Goal: Task Accomplishment & Management: Use online tool/utility

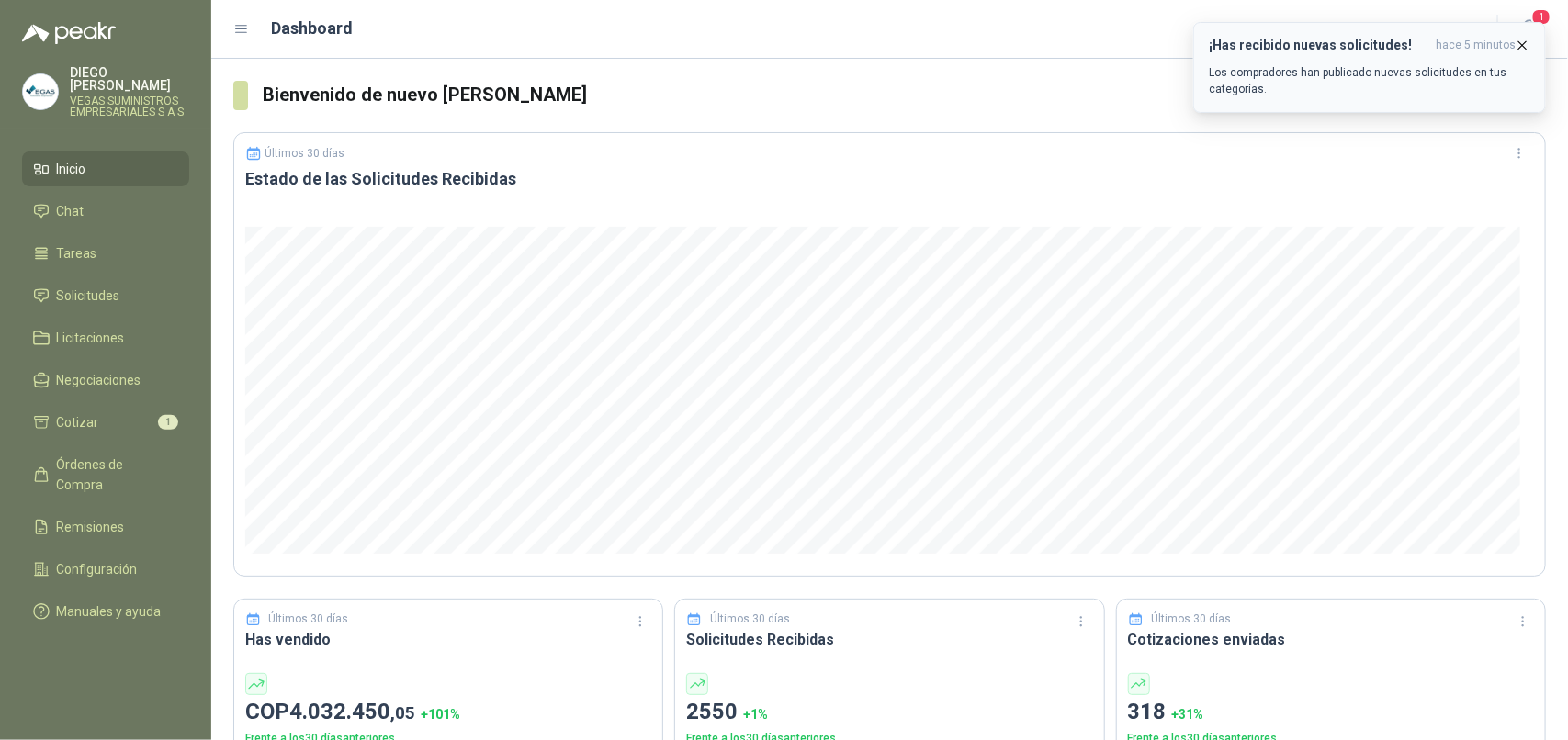
click at [1526, 42] on icon "button" at bounding box center [1523, 45] width 7 height 7
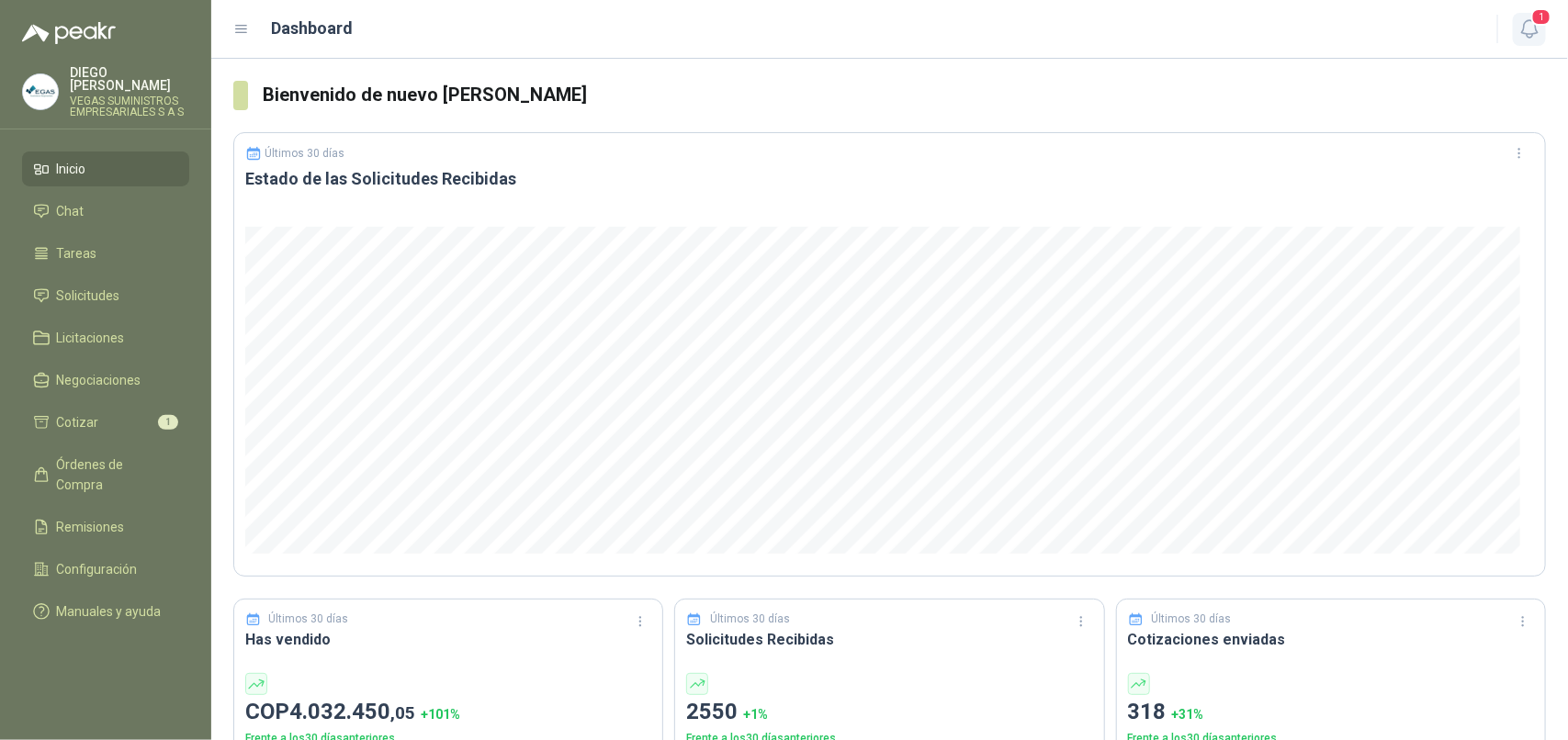
click at [1526, 31] on icon "button" at bounding box center [1530, 29] width 23 height 23
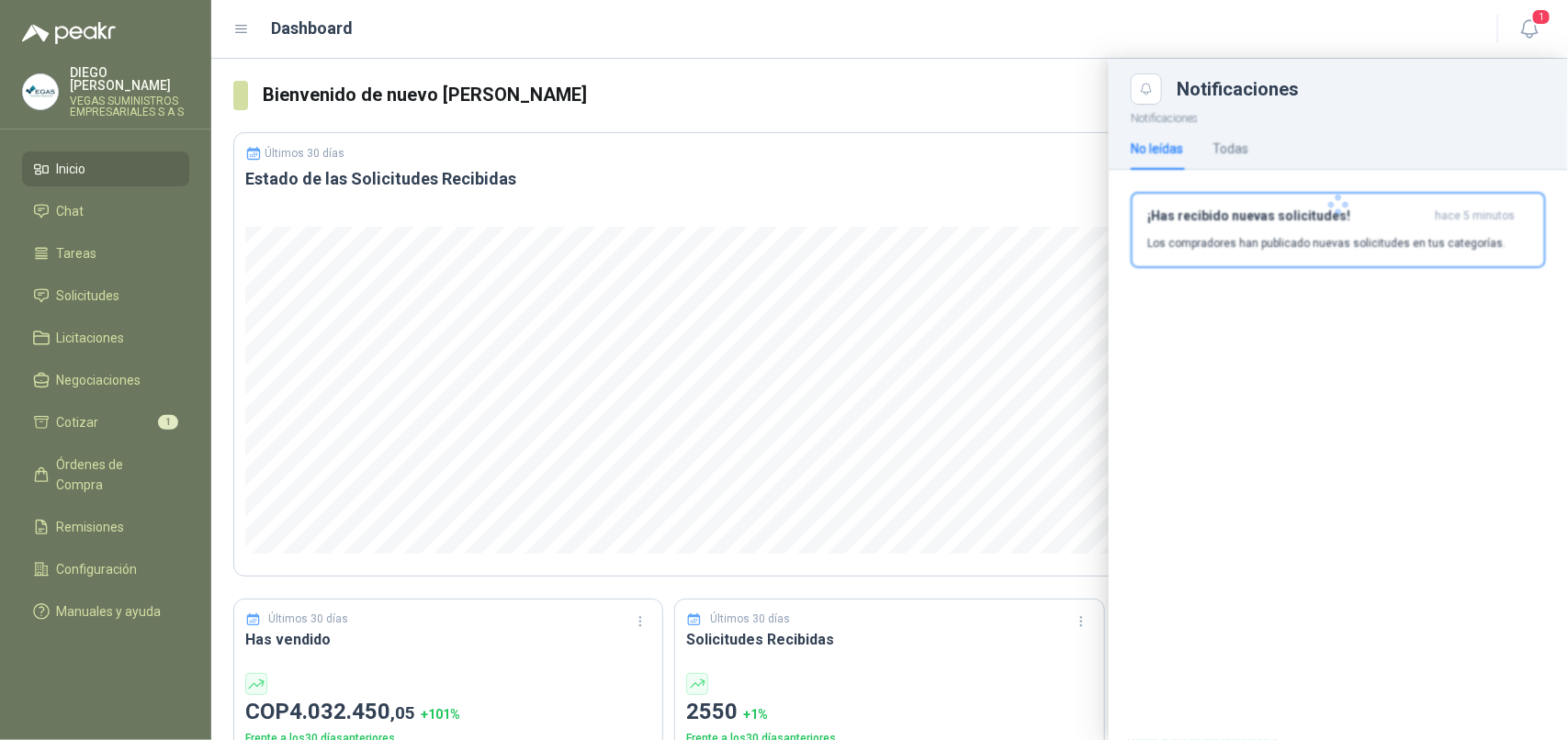
click at [1356, 238] on div at bounding box center [1338, 204] width 459 height 200
click at [1356, 237] on p "Los compradores han publicado nuevas solicitudes en tus categorías." at bounding box center [1326, 244] width 358 height 17
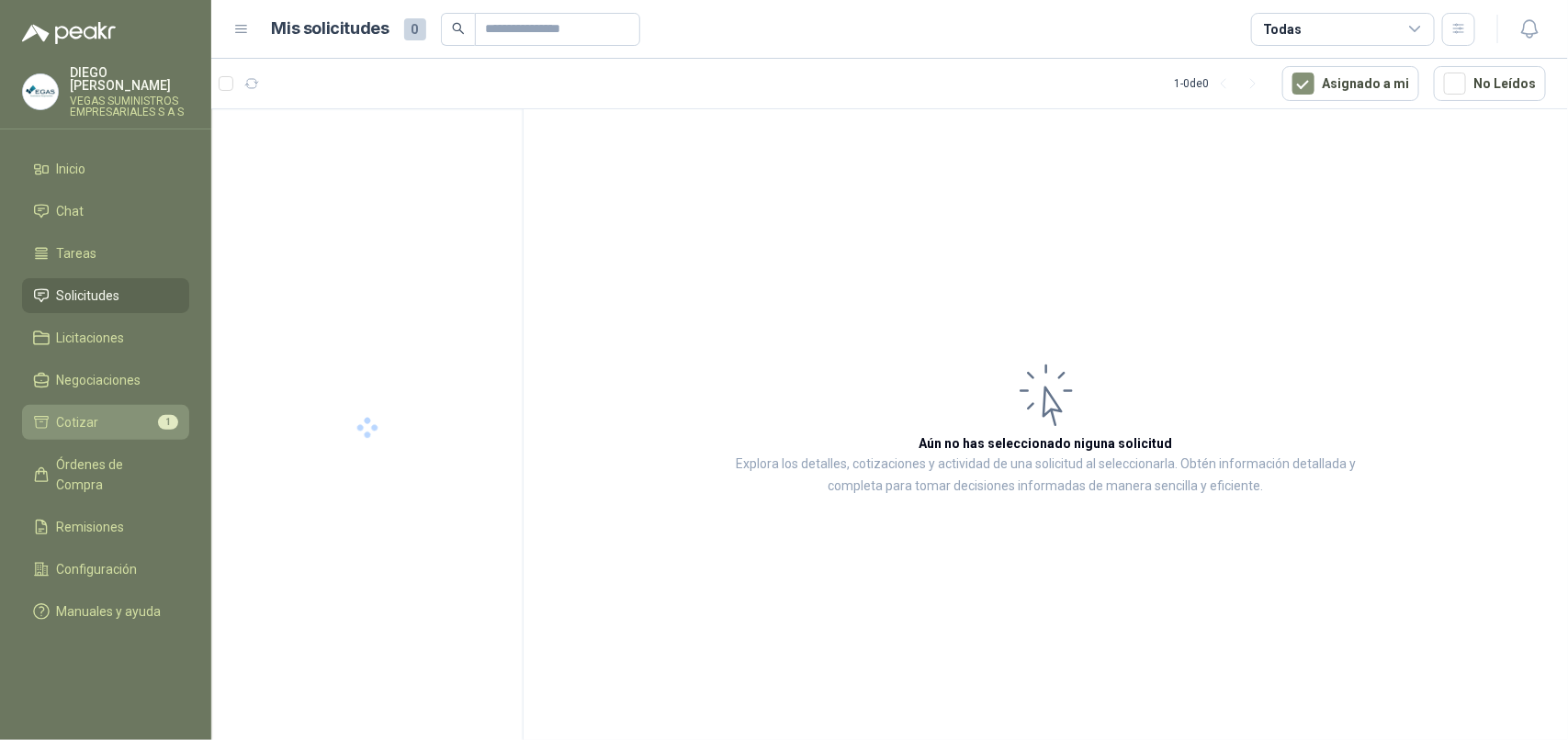
click at [69, 413] on span "Cotizar" at bounding box center [77, 423] width 42 height 20
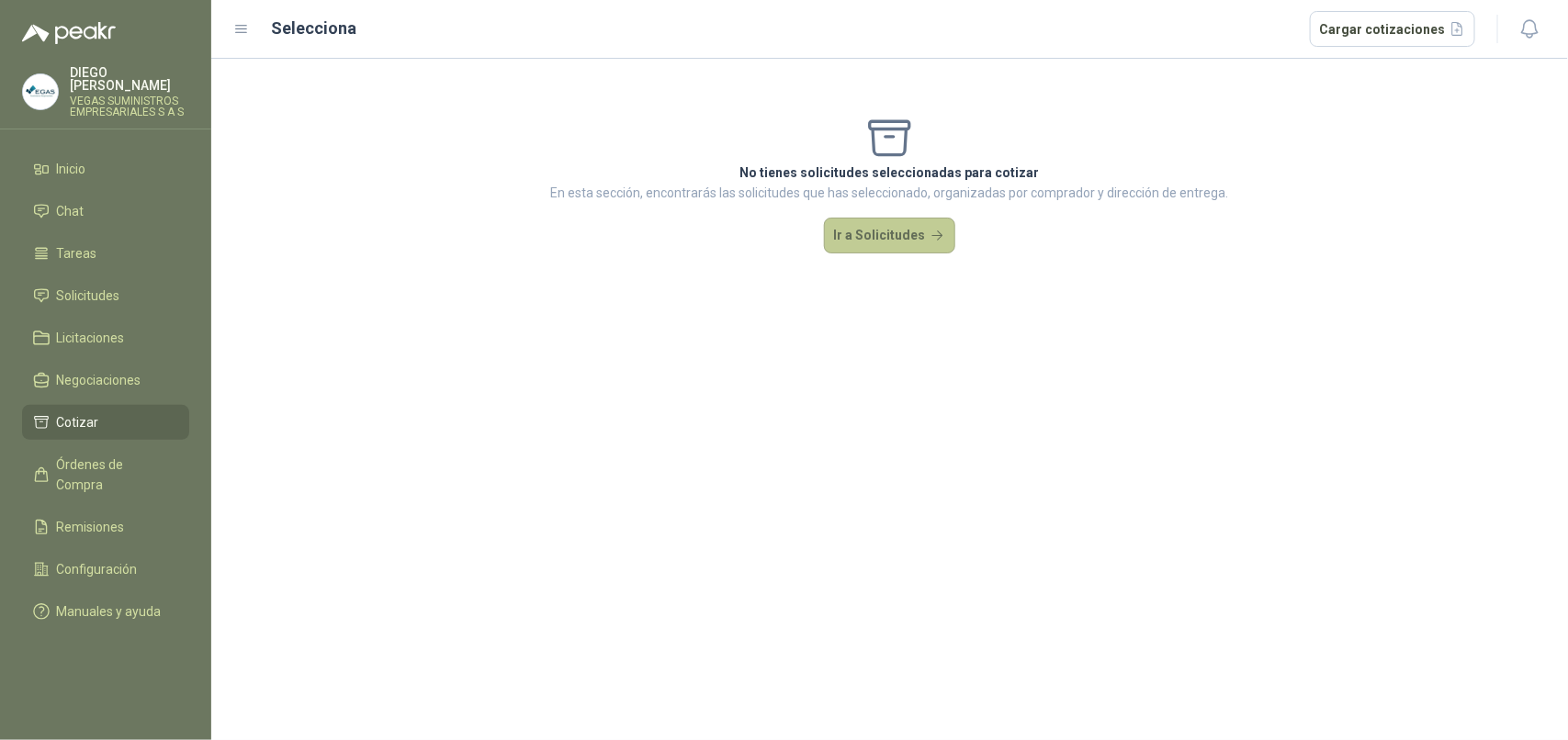
click at [912, 235] on button "Ir a Solicitudes" at bounding box center [890, 235] width 132 height 36
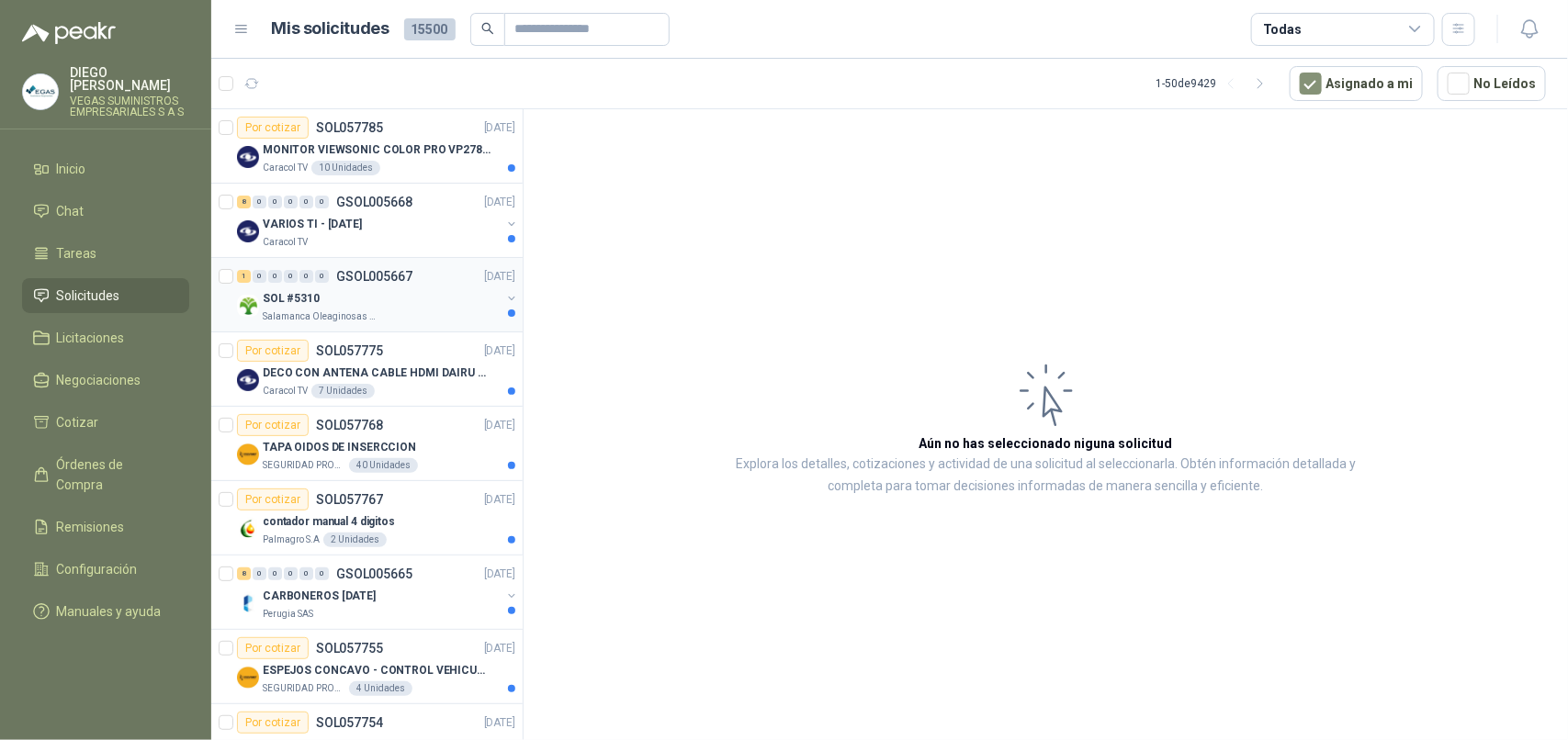
click at [360, 323] on p "Salamanca Oleaginosas SAS" at bounding box center [320, 316] width 115 height 15
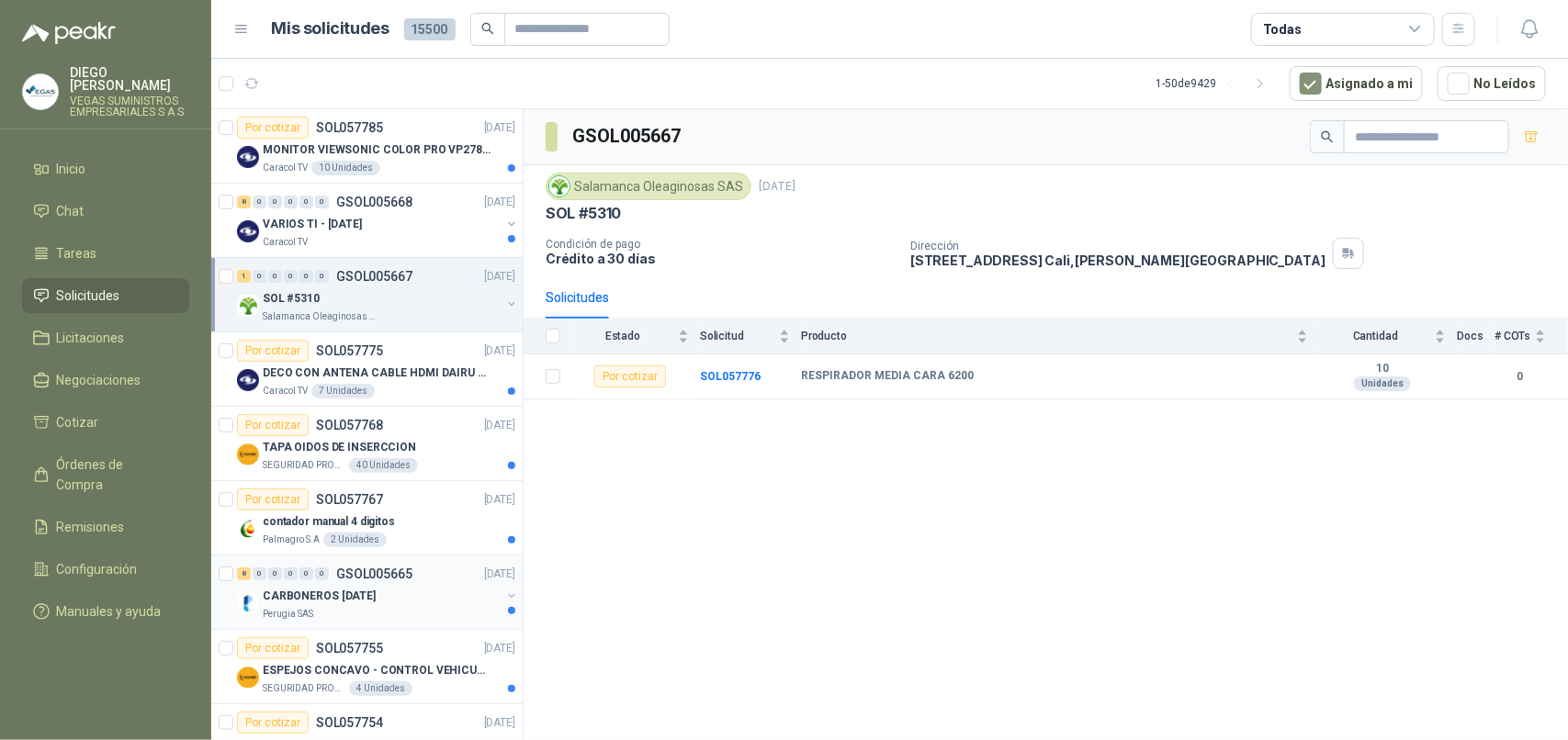
click at [397, 612] on div "Perugia SAS" at bounding box center [382, 614] width 238 height 15
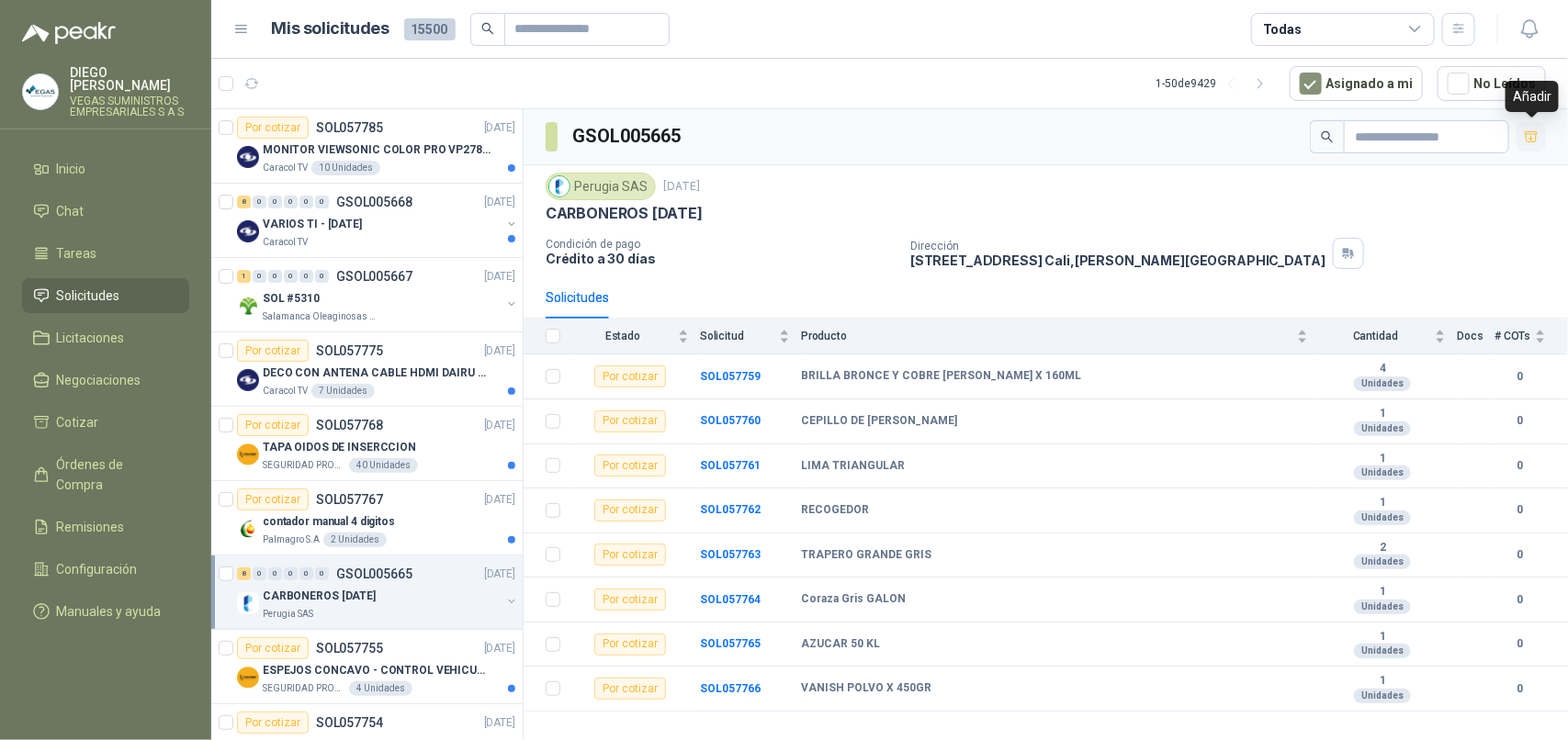
click at [1528, 130] on icon "button" at bounding box center [1532, 137] width 16 height 16
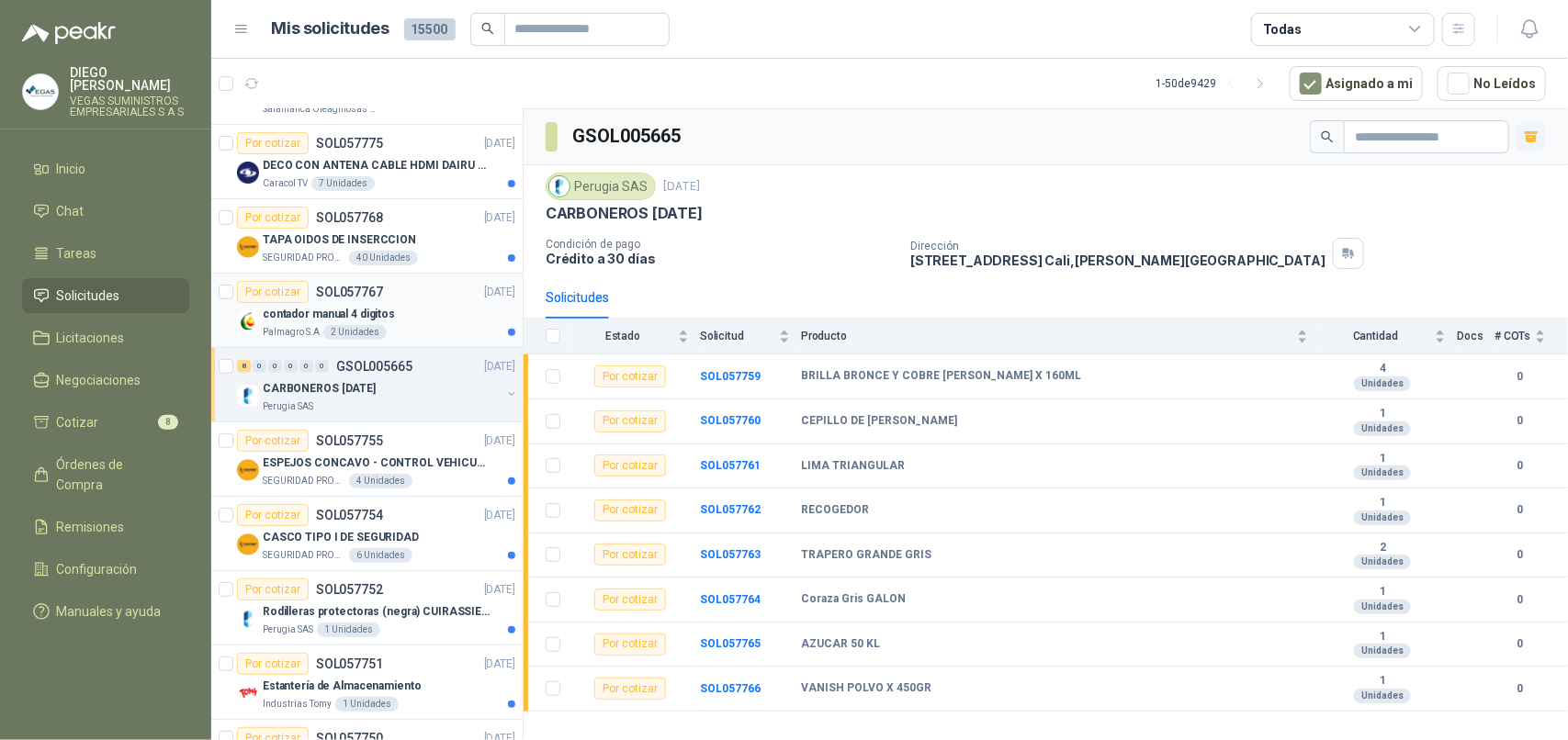
scroll to position [230, 0]
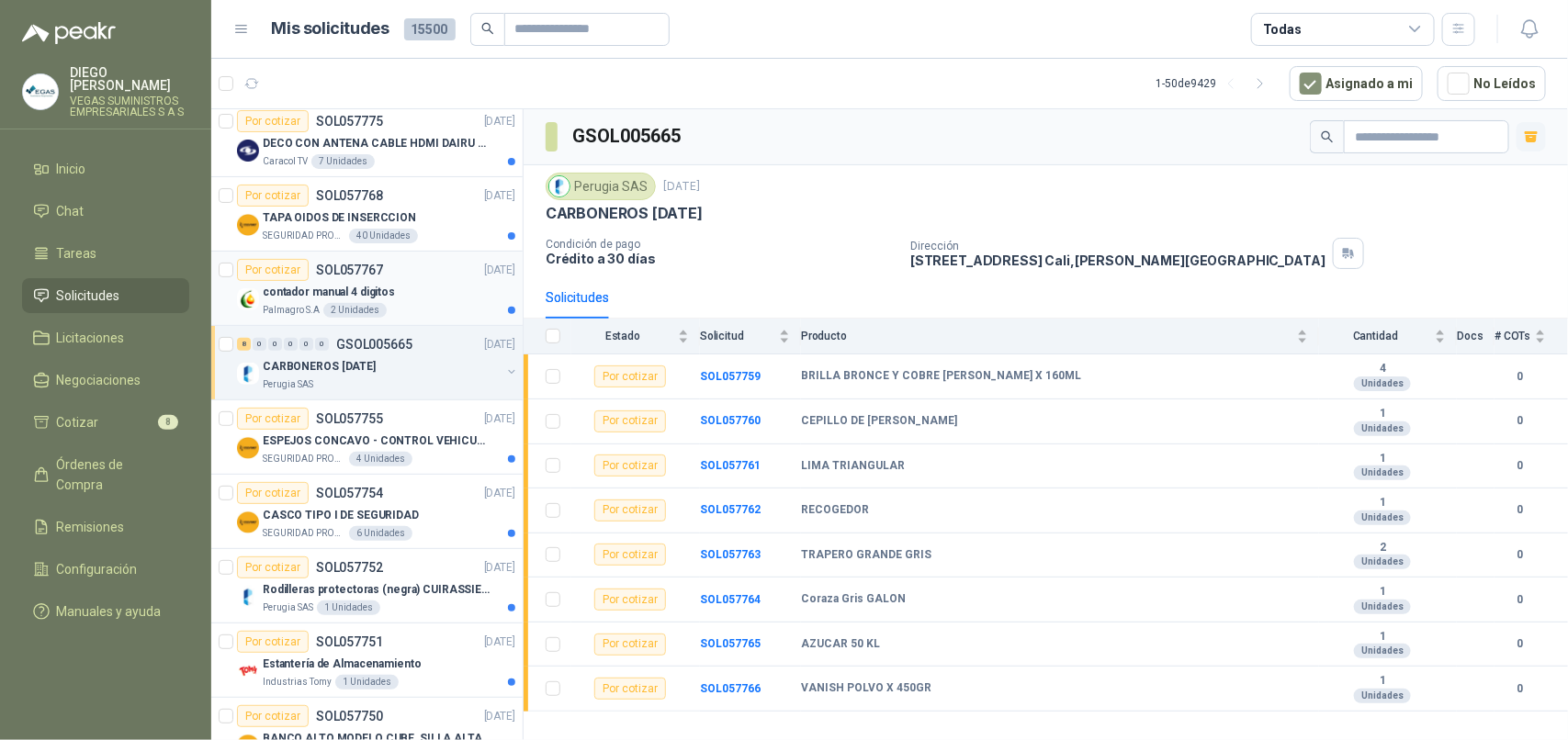
click at [397, 300] on div "contador manual 4 digitos" at bounding box center [388, 292] width 252 height 22
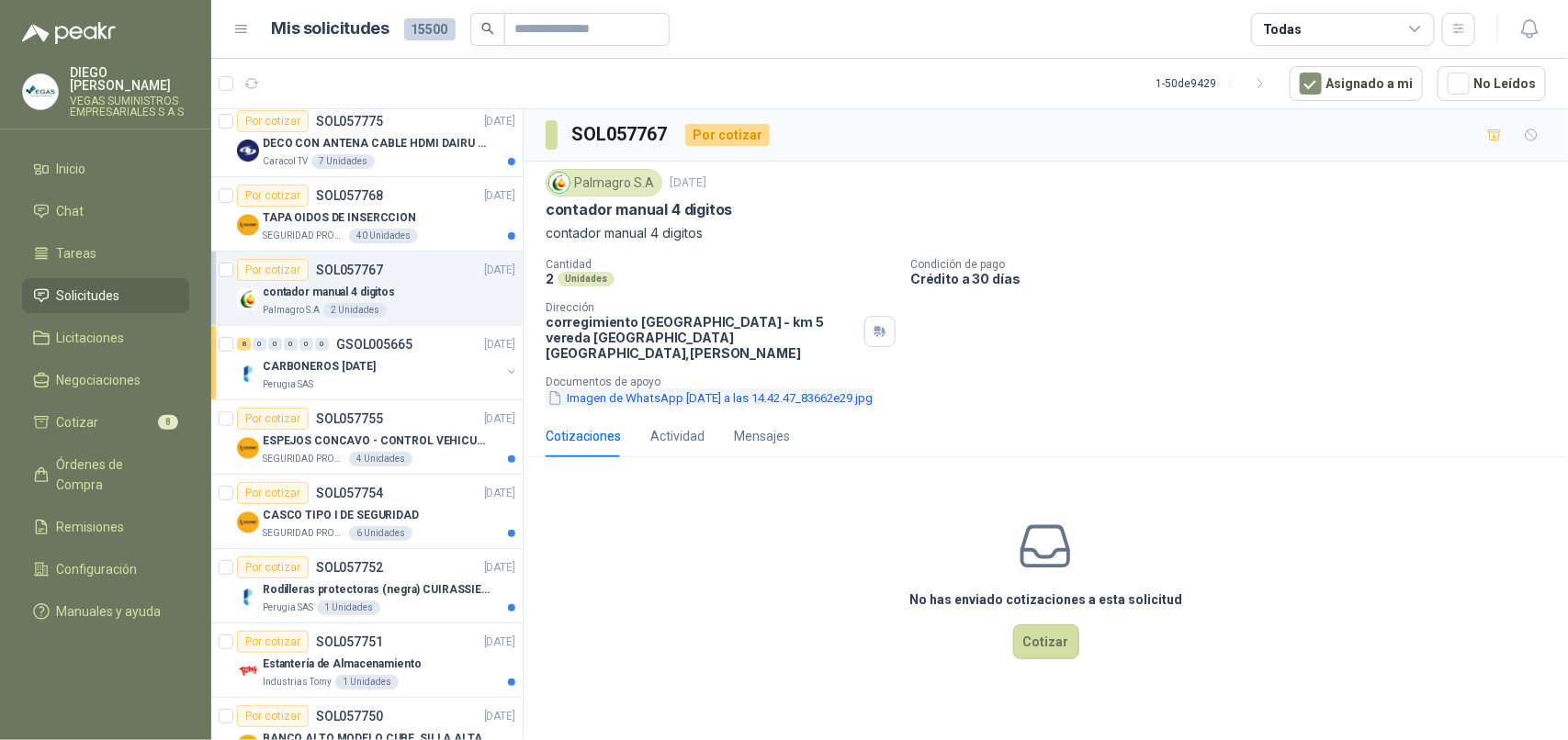
click at [710, 388] on button "Imagen de WhatsApp [DATE] a las 14.42.47_83662e29.jpg" at bounding box center [710, 397] width 329 height 20
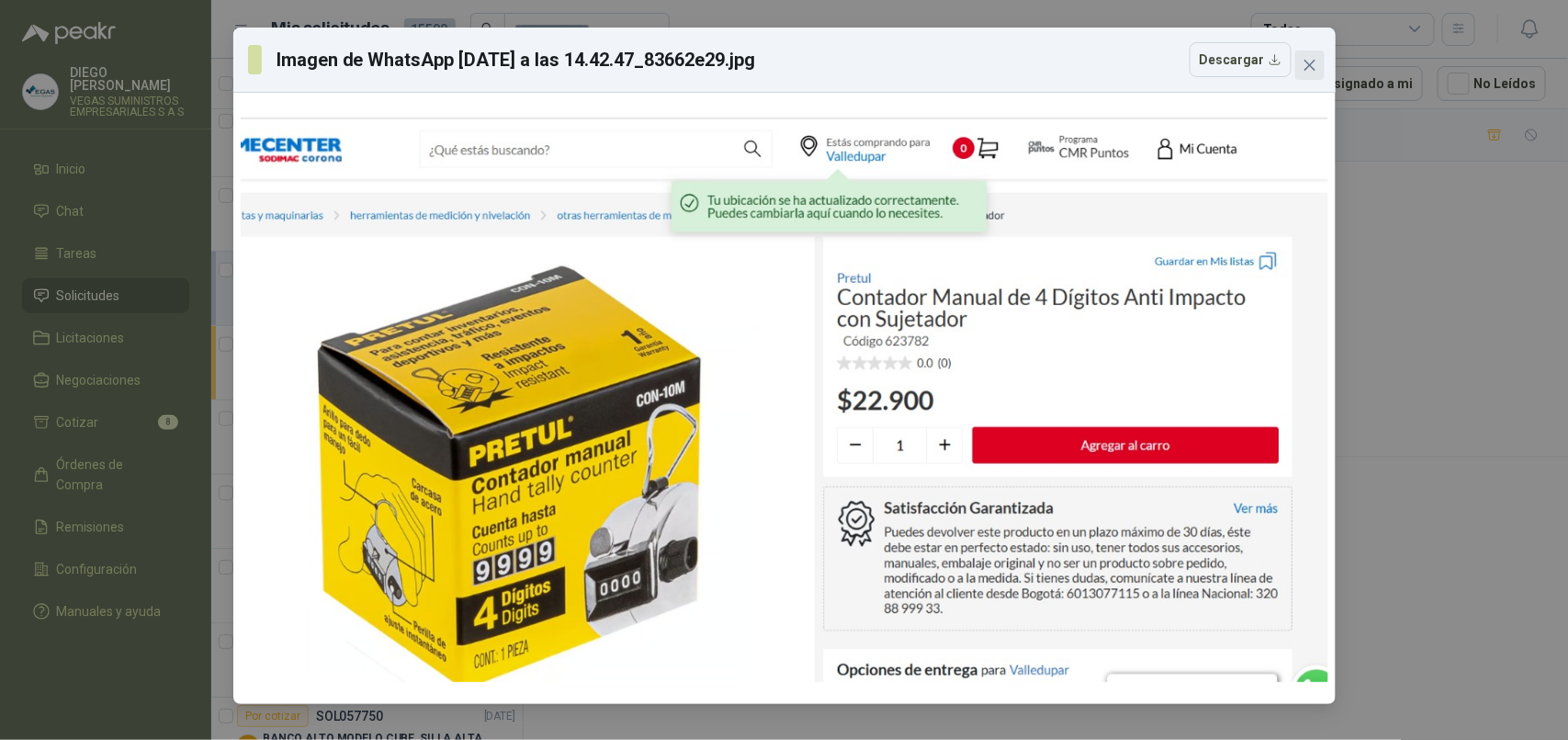
click at [1317, 70] on span "Close" at bounding box center [1310, 65] width 30 height 15
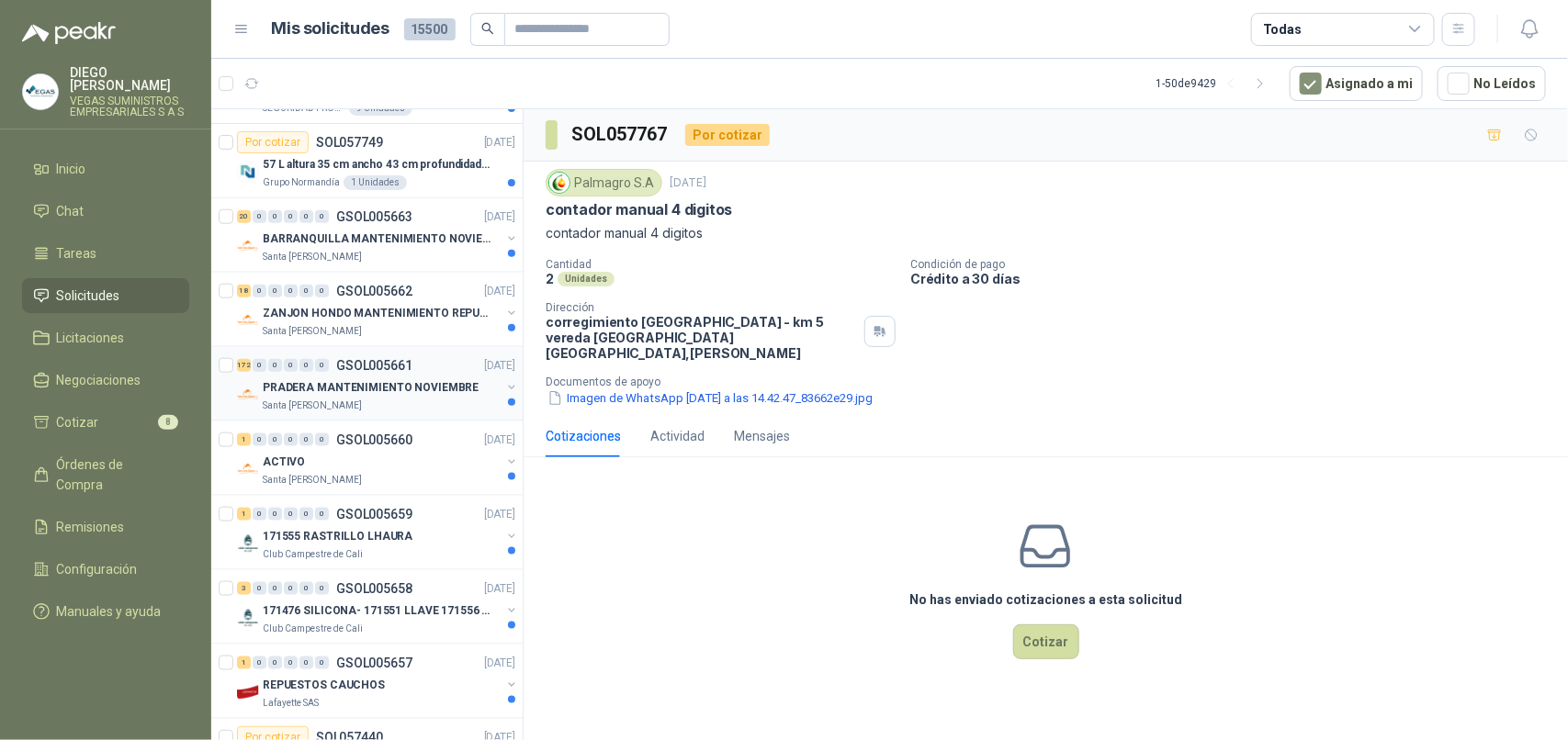
scroll to position [919, 0]
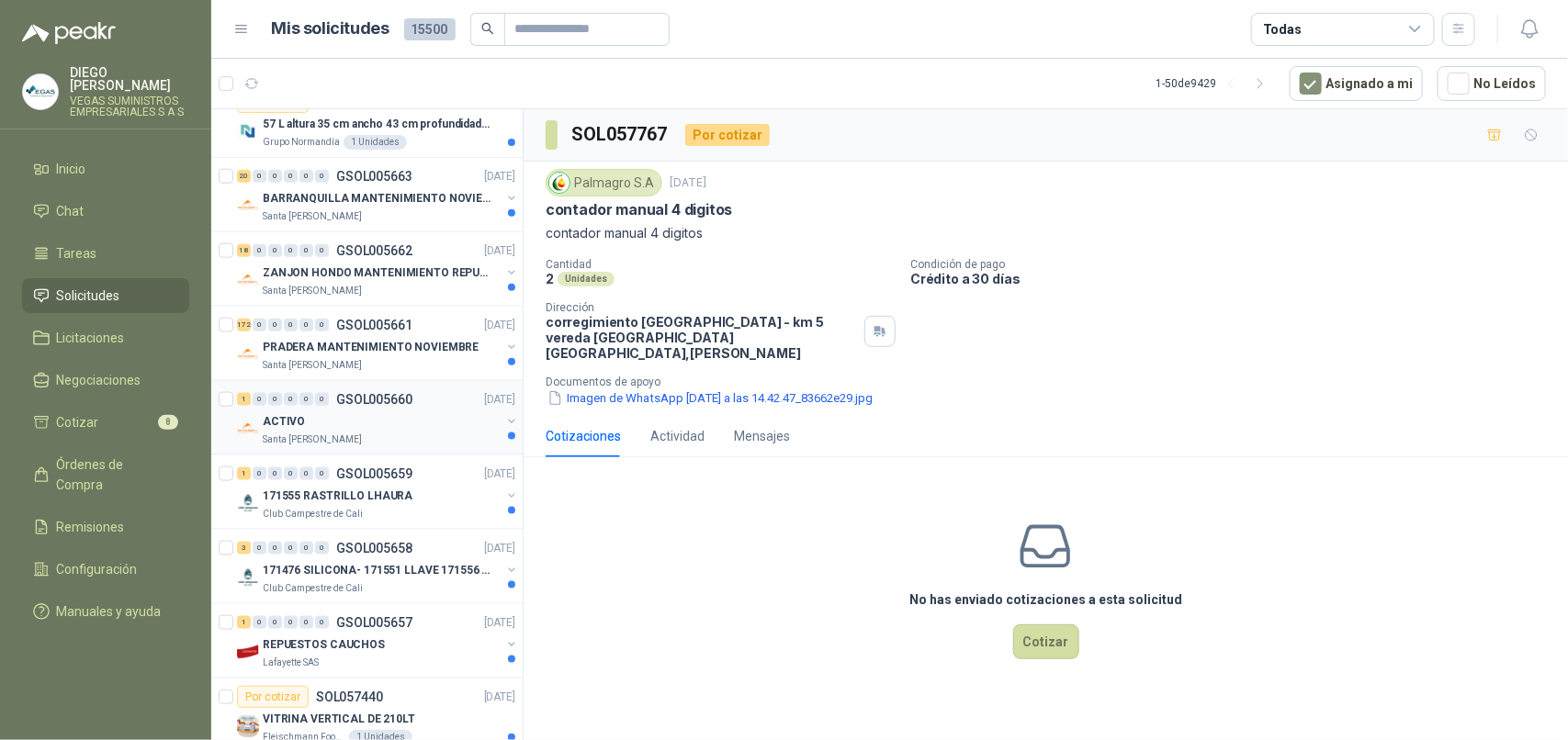
click at [415, 445] on div "Santa [PERSON_NAME]" at bounding box center [382, 440] width 238 height 15
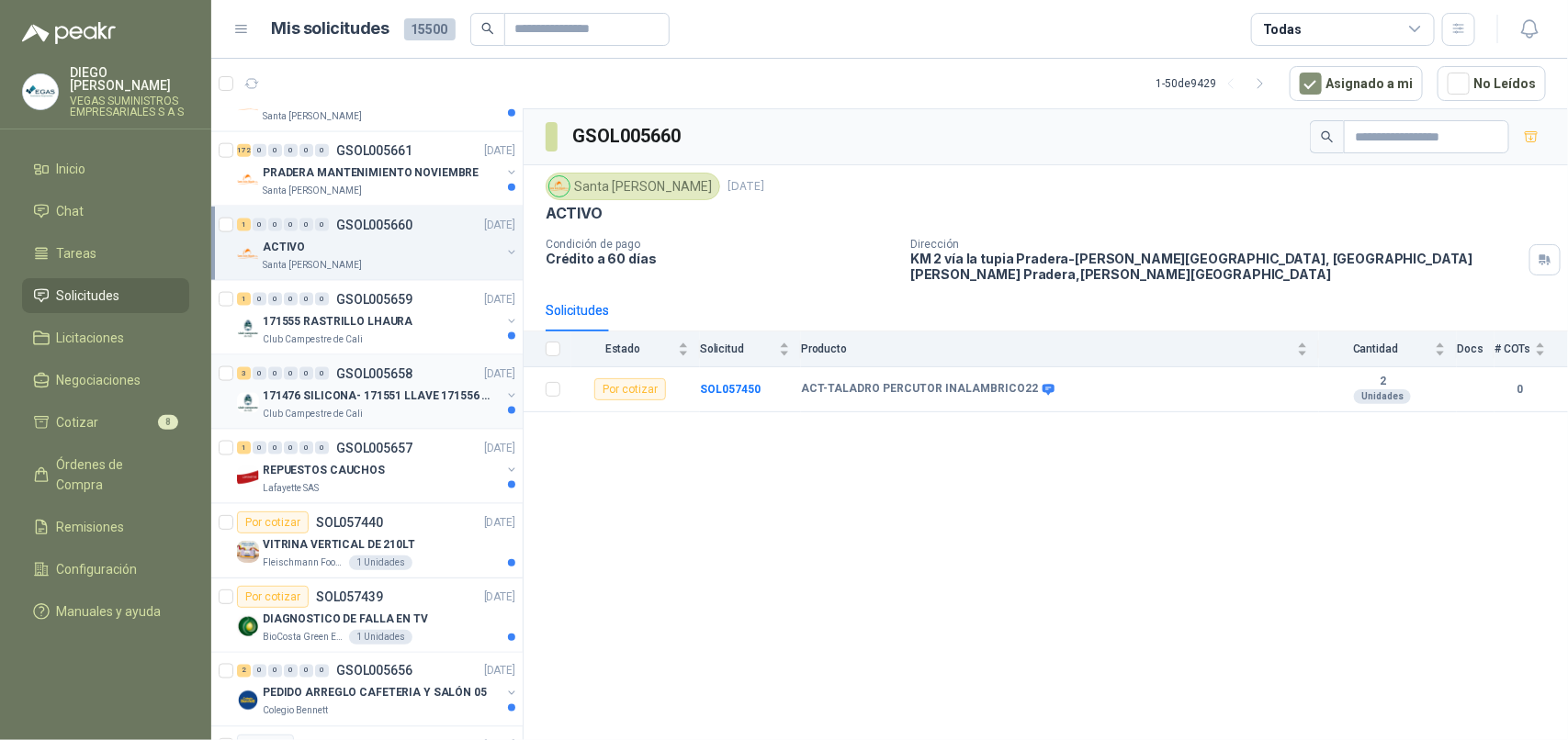
scroll to position [1148, 0]
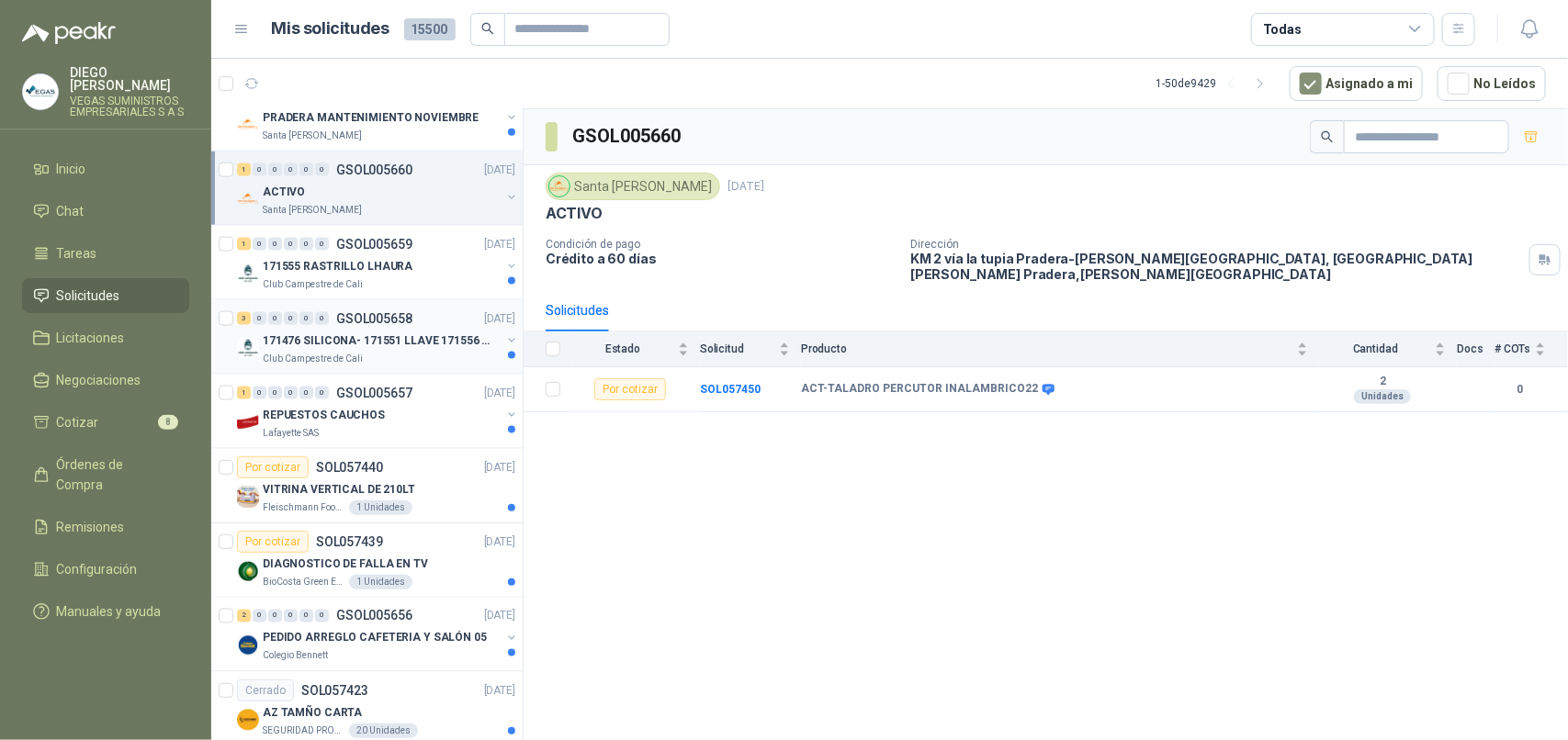
click at [399, 365] on div "Club Campestre de Cali" at bounding box center [382, 359] width 238 height 15
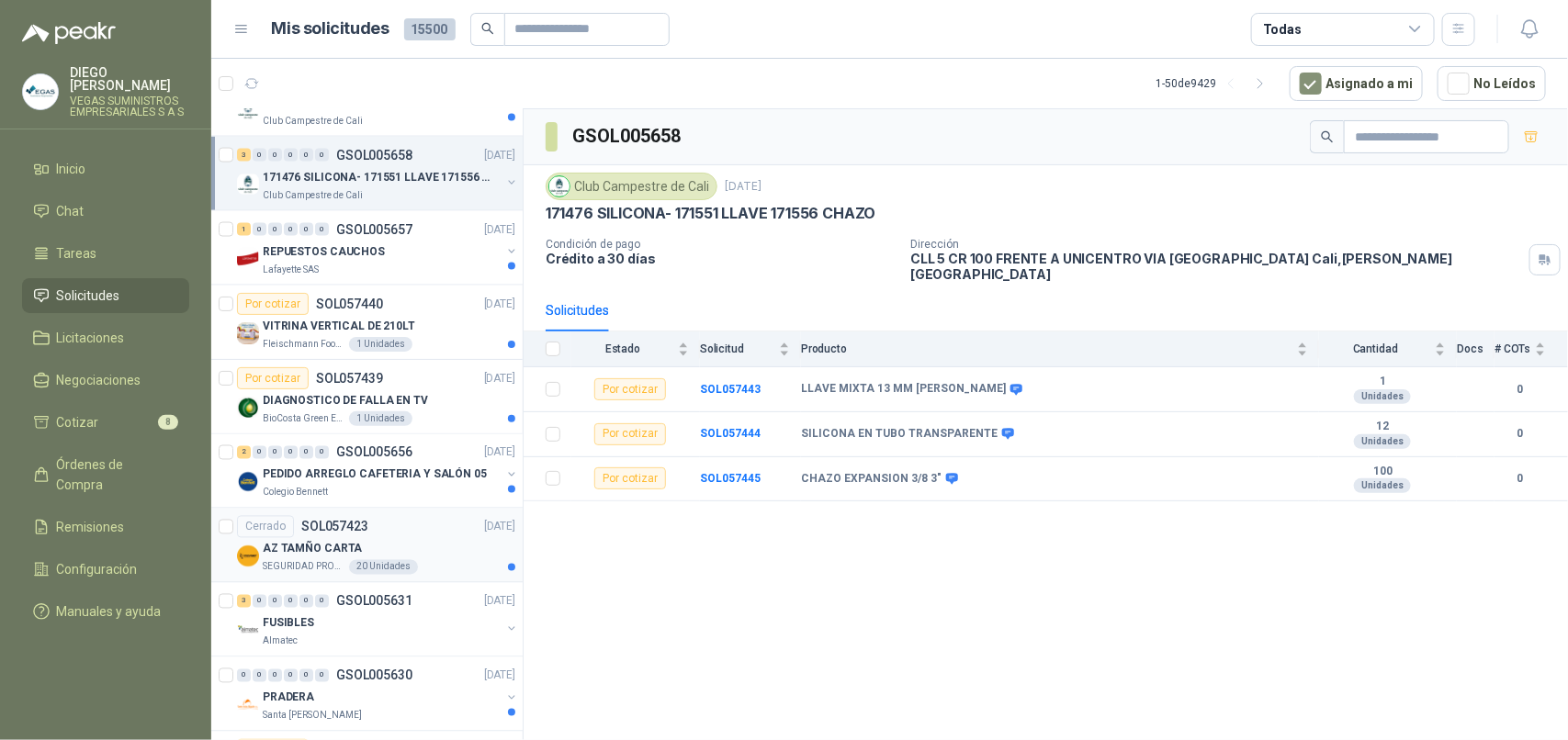
scroll to position [1378, 0]
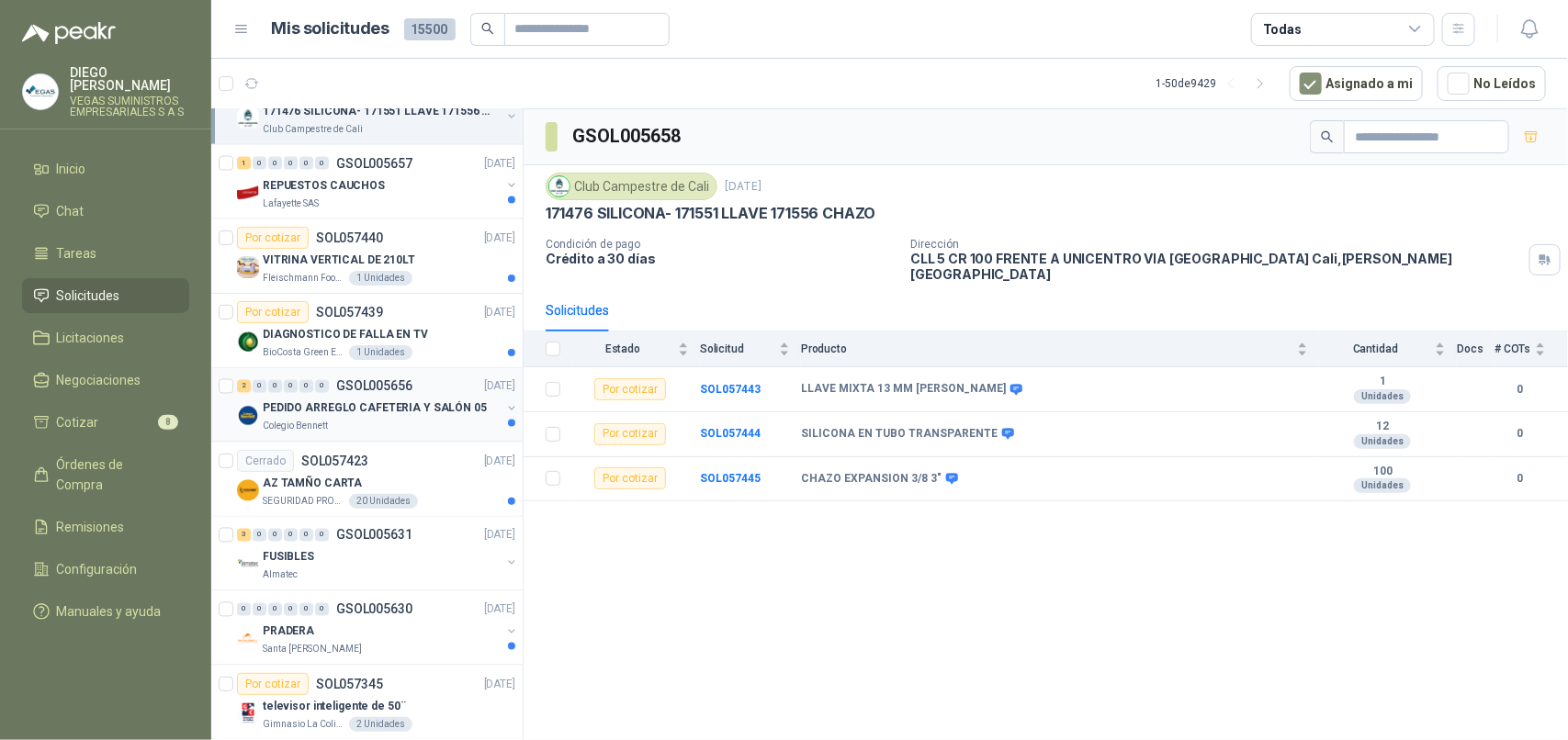
click at [382, 428] on div "Colegio Bennett" at bounding box center [382, 427] width 238 height 15
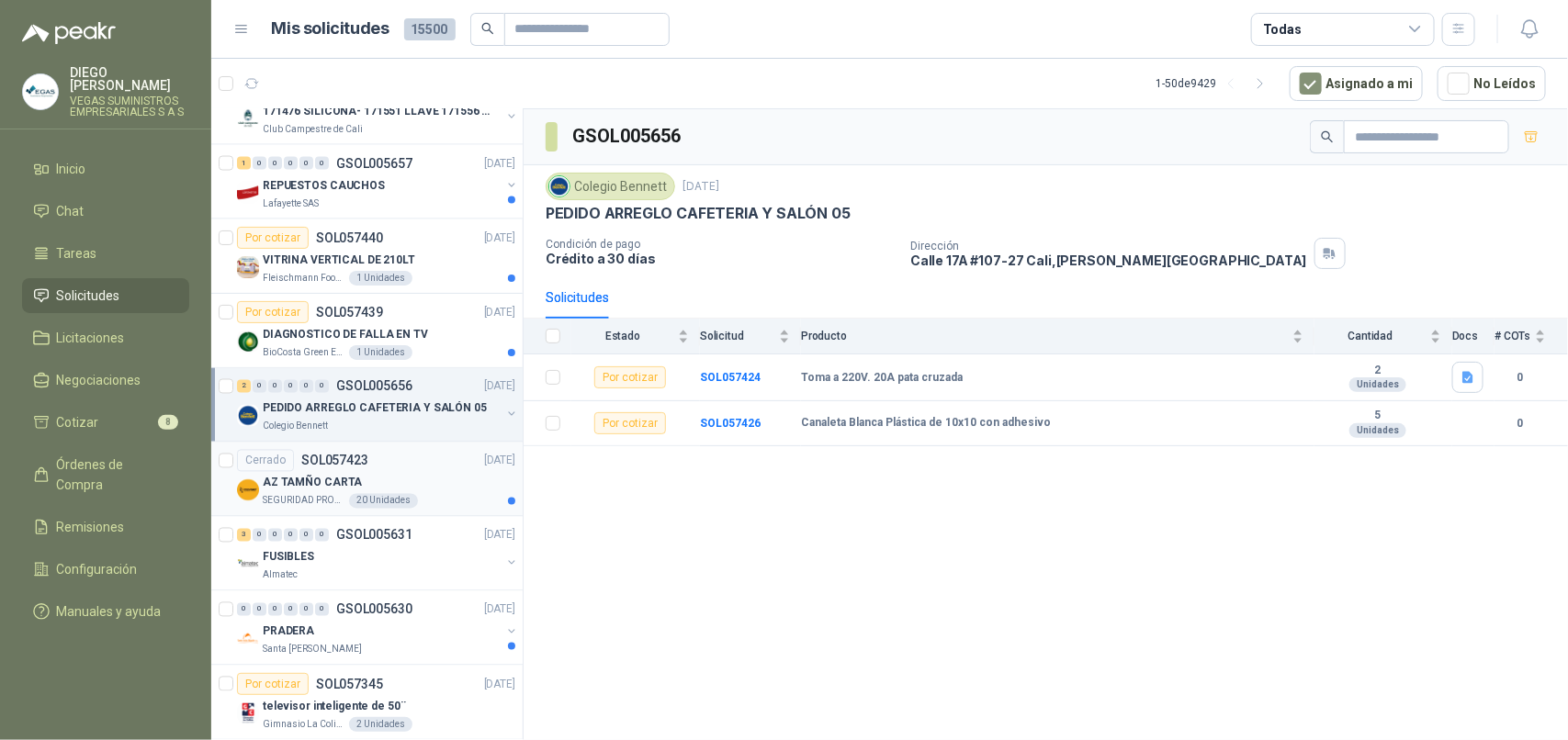
click at [421, 494] on div "AZ TAMÑO CARTA" at bounding box center [388, 483] width 252 height 22
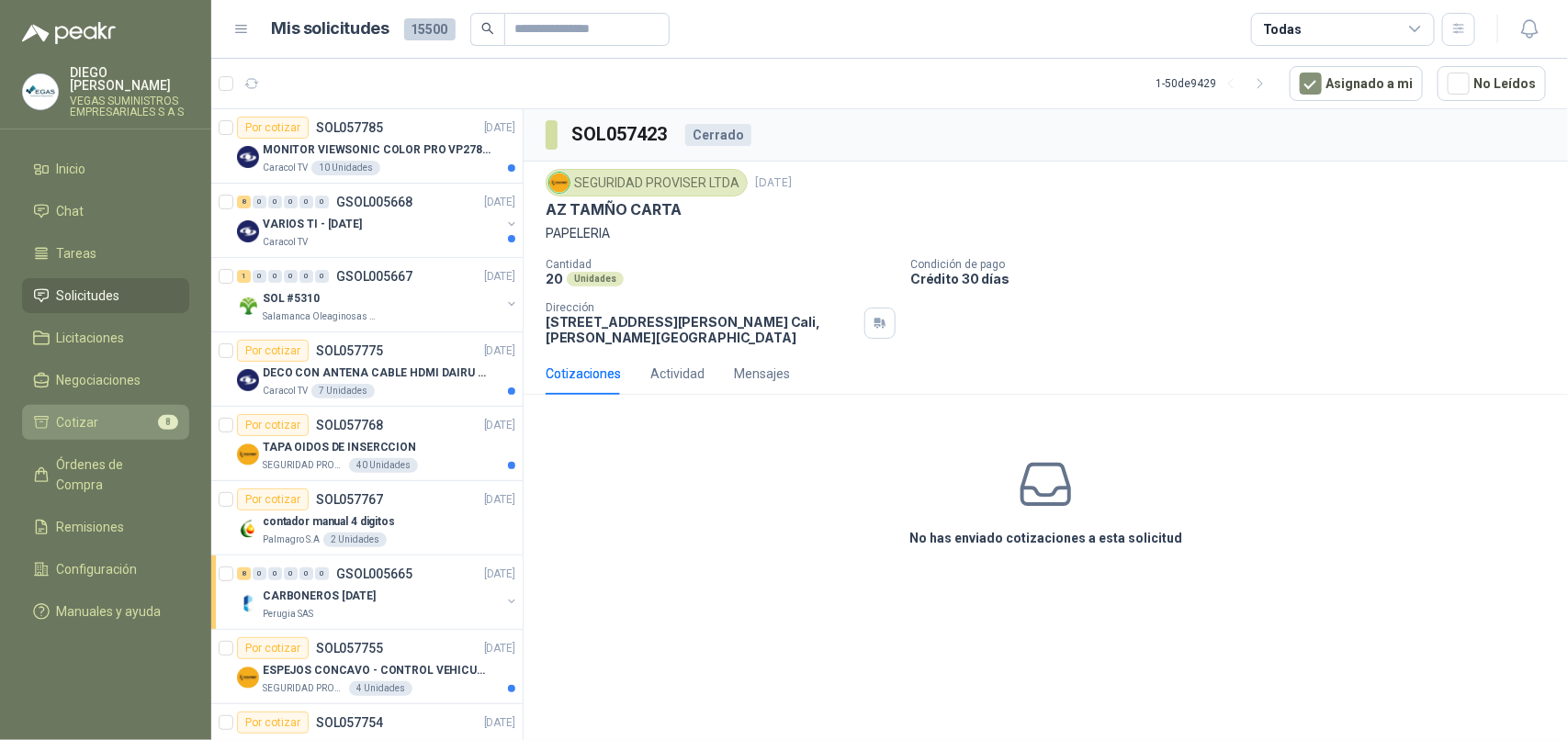
click at [95, 412] on span "Cotizar" at bounding box center [77, 423] width 42 height 20
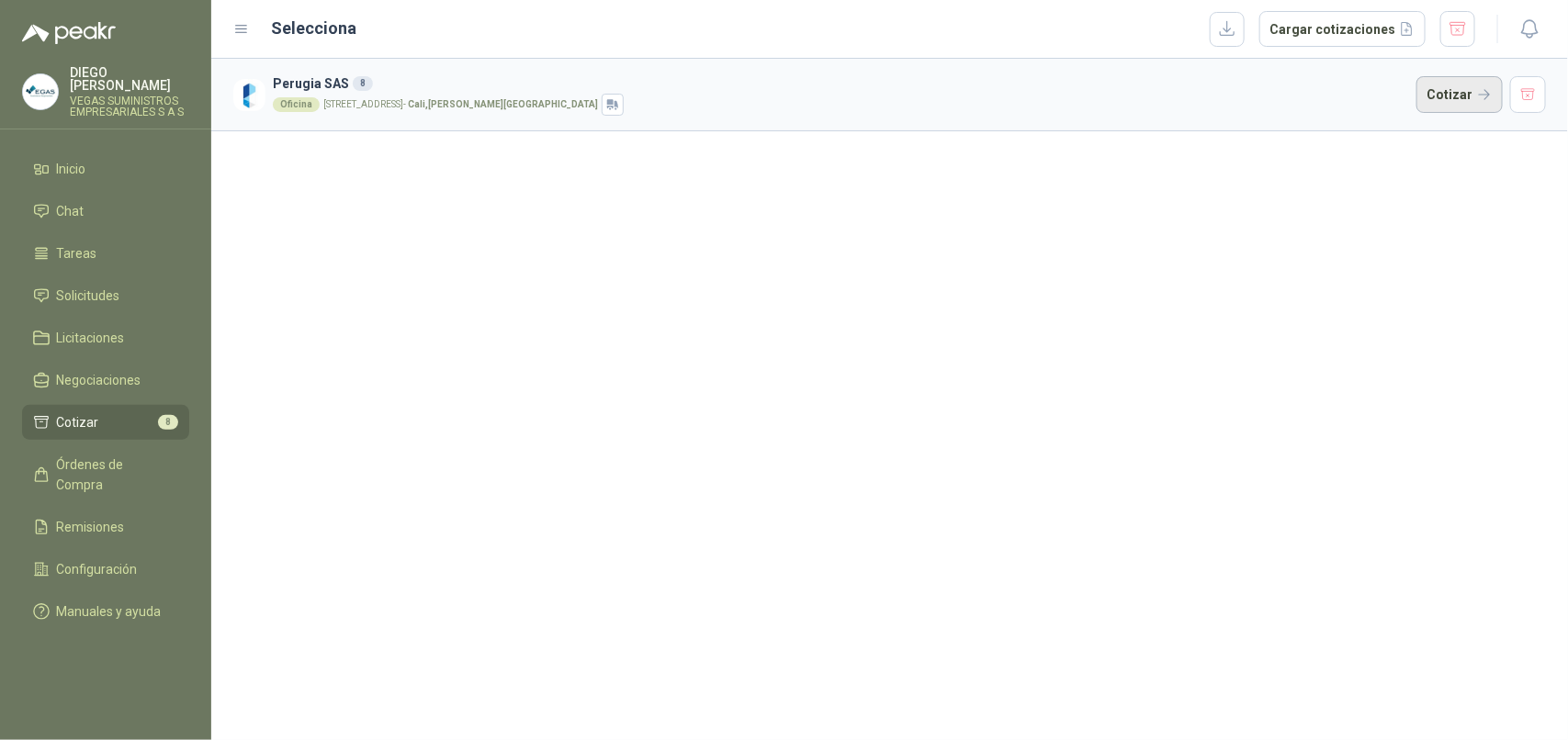
click at [1442, 95] on button "Cotizar" at bounding box center [1459, 94] width 87 height 36
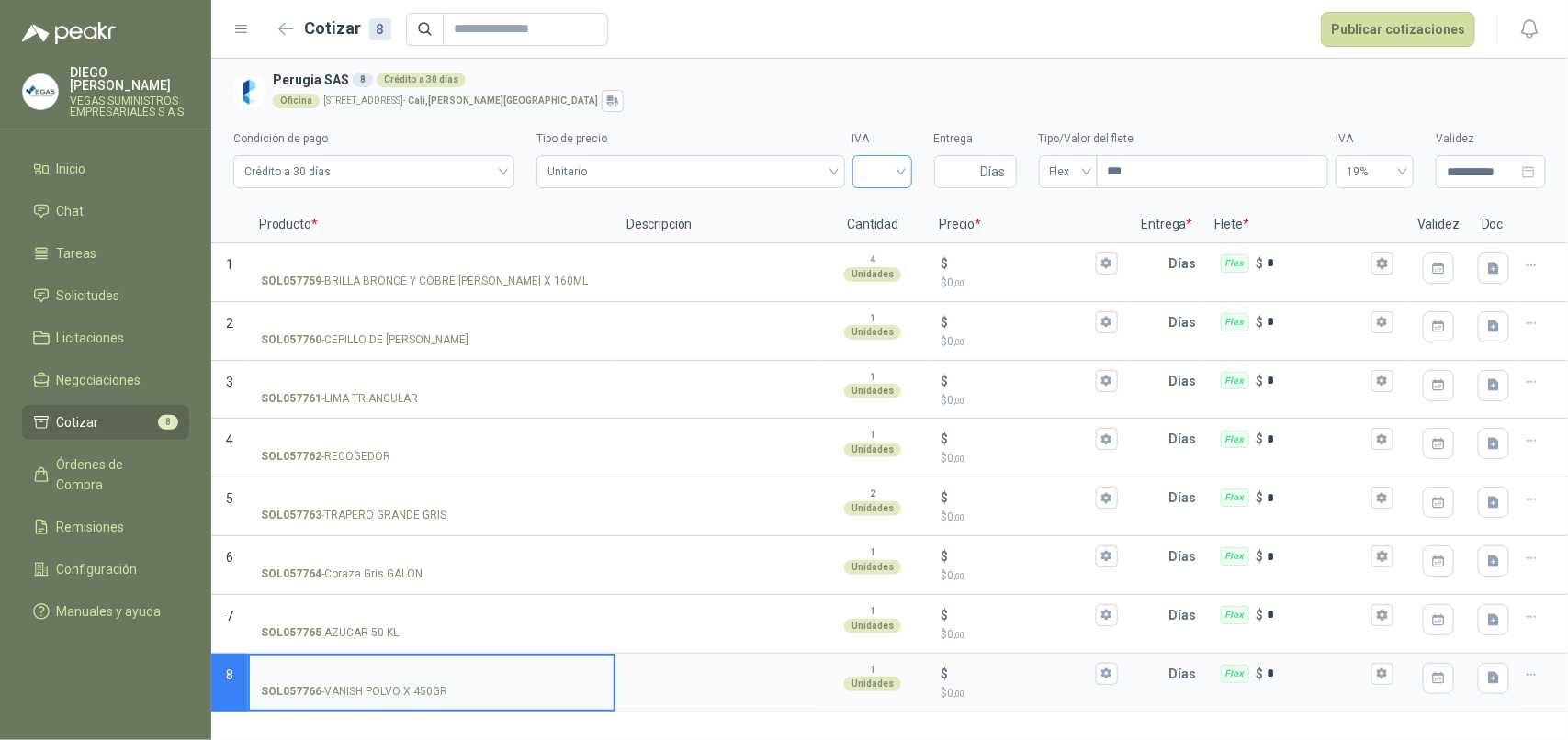
click at [893, 163] on input "search" at bounding box center [882, 170] width 37 height 28
drag, startPoint x: 883, startPoint y: 203, endPoint x: 925, endPoint y: 175, distance: 50.5
click at [884, 202] on div "19%" at bounding box center [882, 210] width 31 height 20
click at [961, 166] on input "Entrega" at bounding box center [961, 172] width 33 height 32
type input "*"
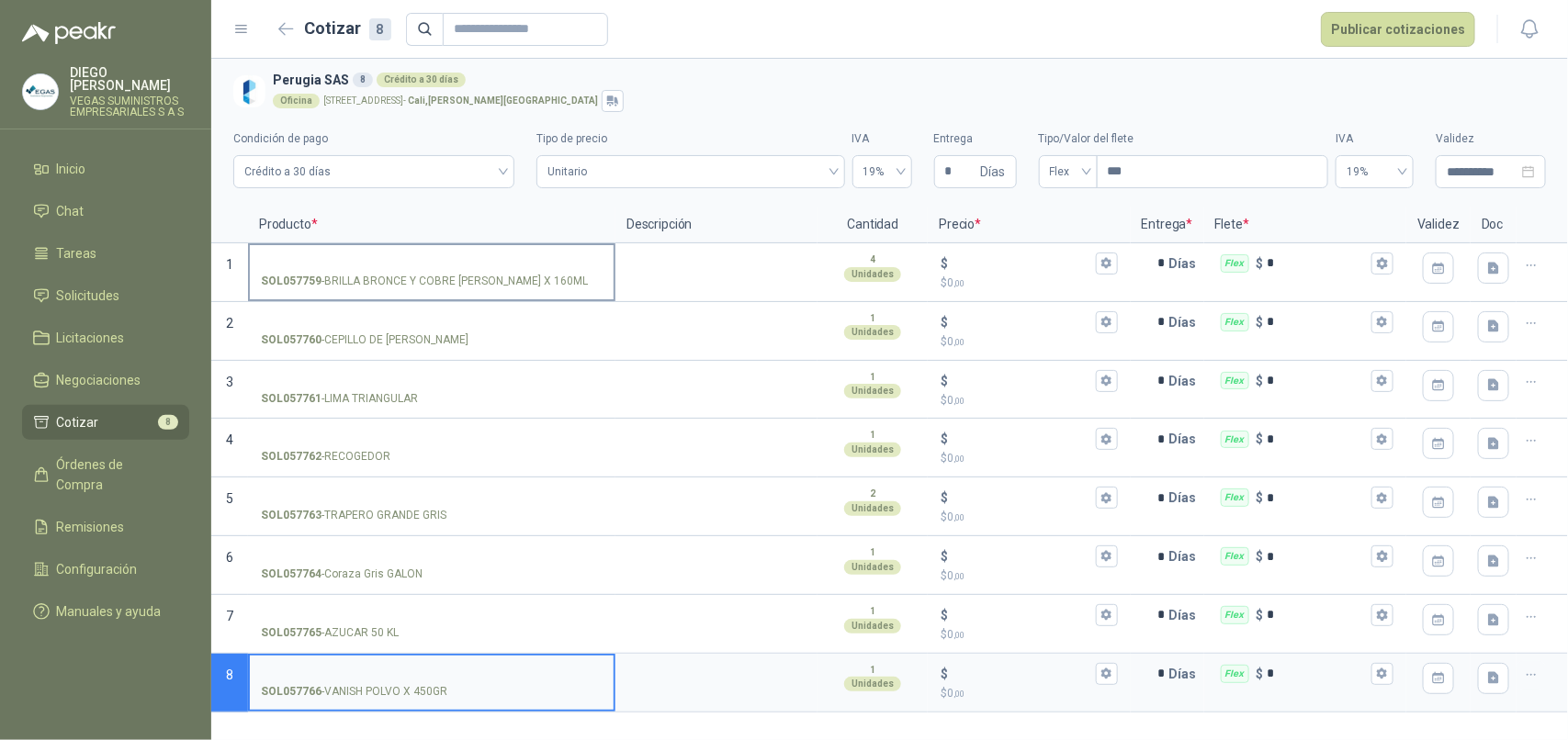
click at [445, 264] on input "SOL057759 - BRILLA BRONCE Y COBRE [PERSON_NAME] X 160ML" at bounding box center [431, 263] width 342 height 14
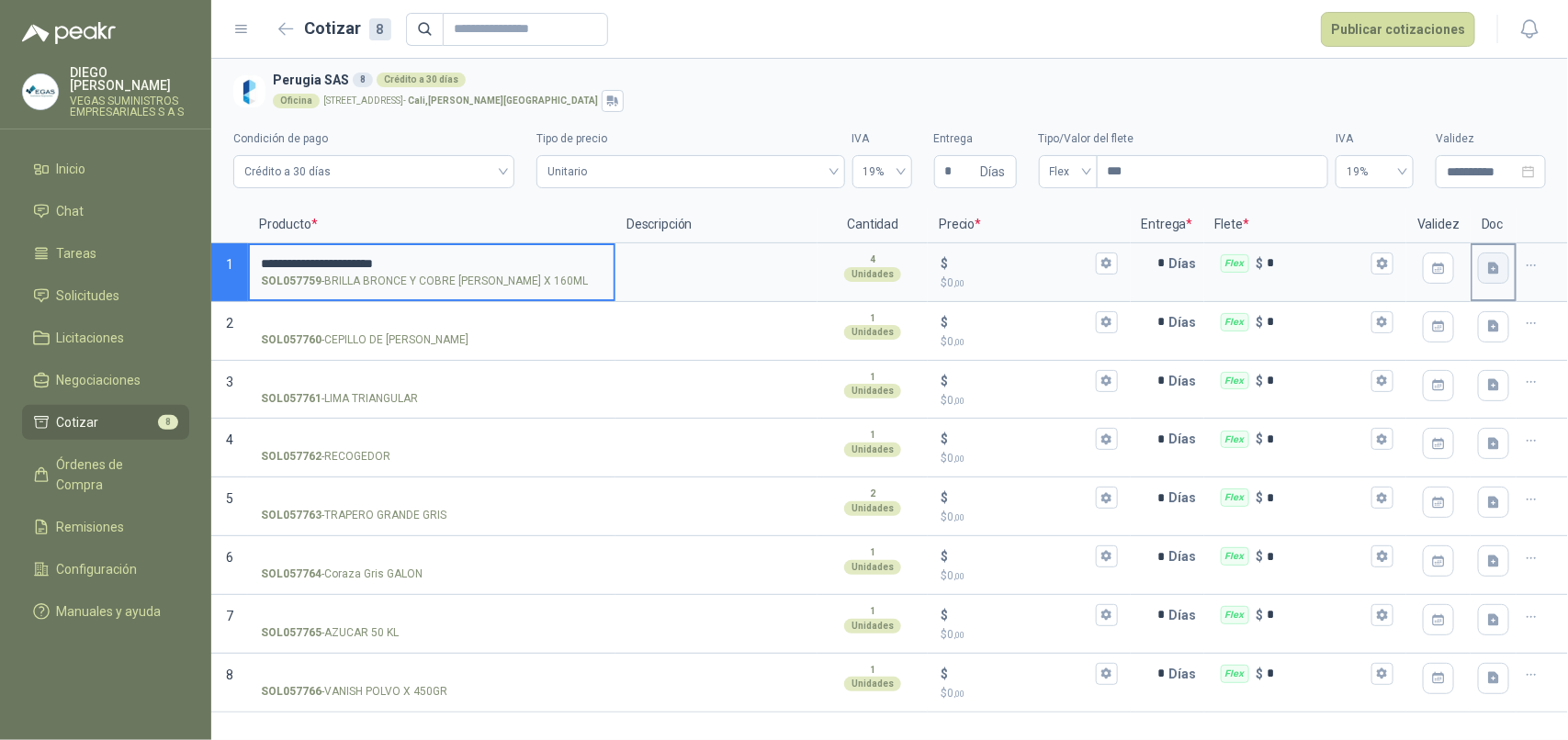
click at [1494, 274] on icon "button" at bounding box center [1494, 267] width 11 height 12
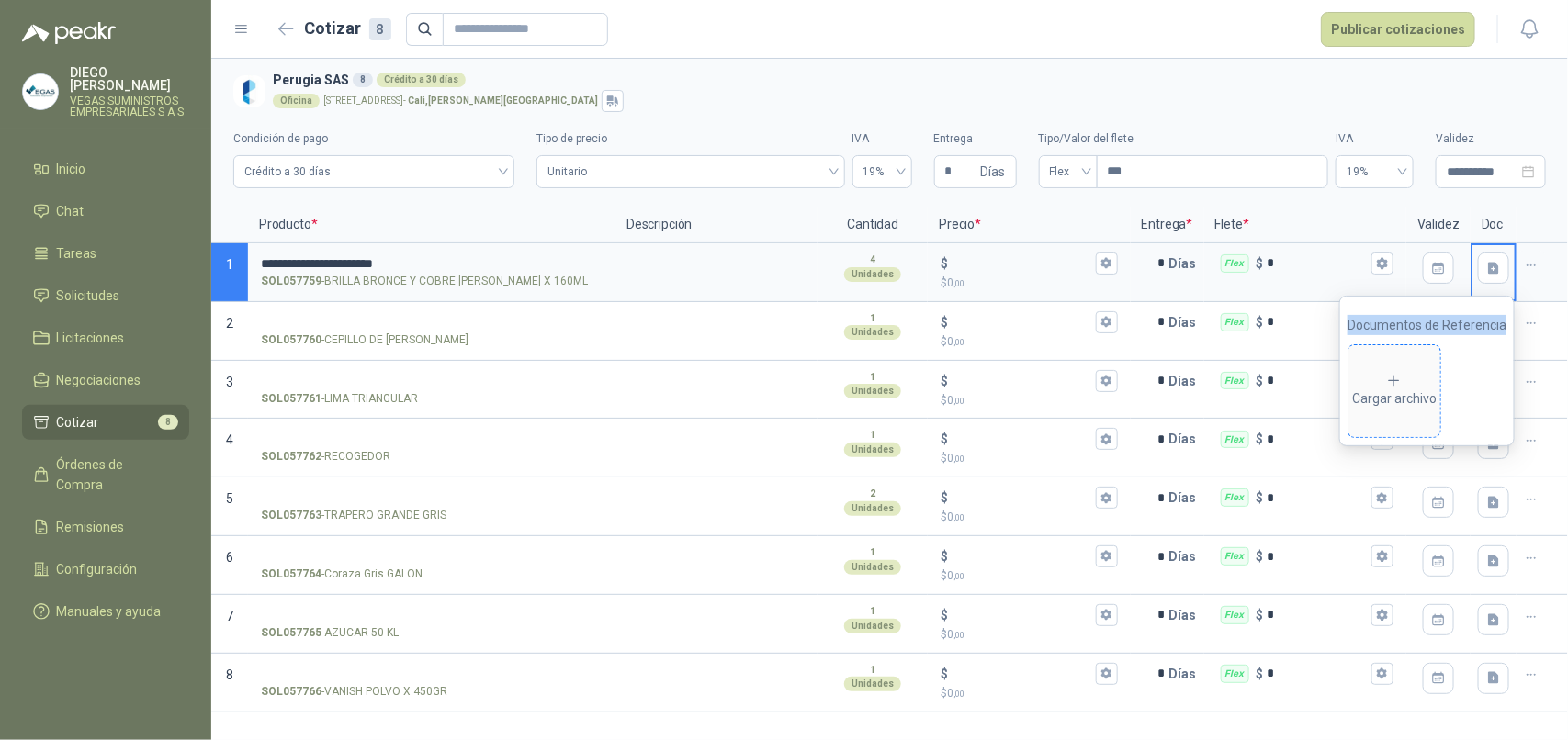
click at [1398, 376] on icon at bounding box center [1395, 382] width 17 height 17
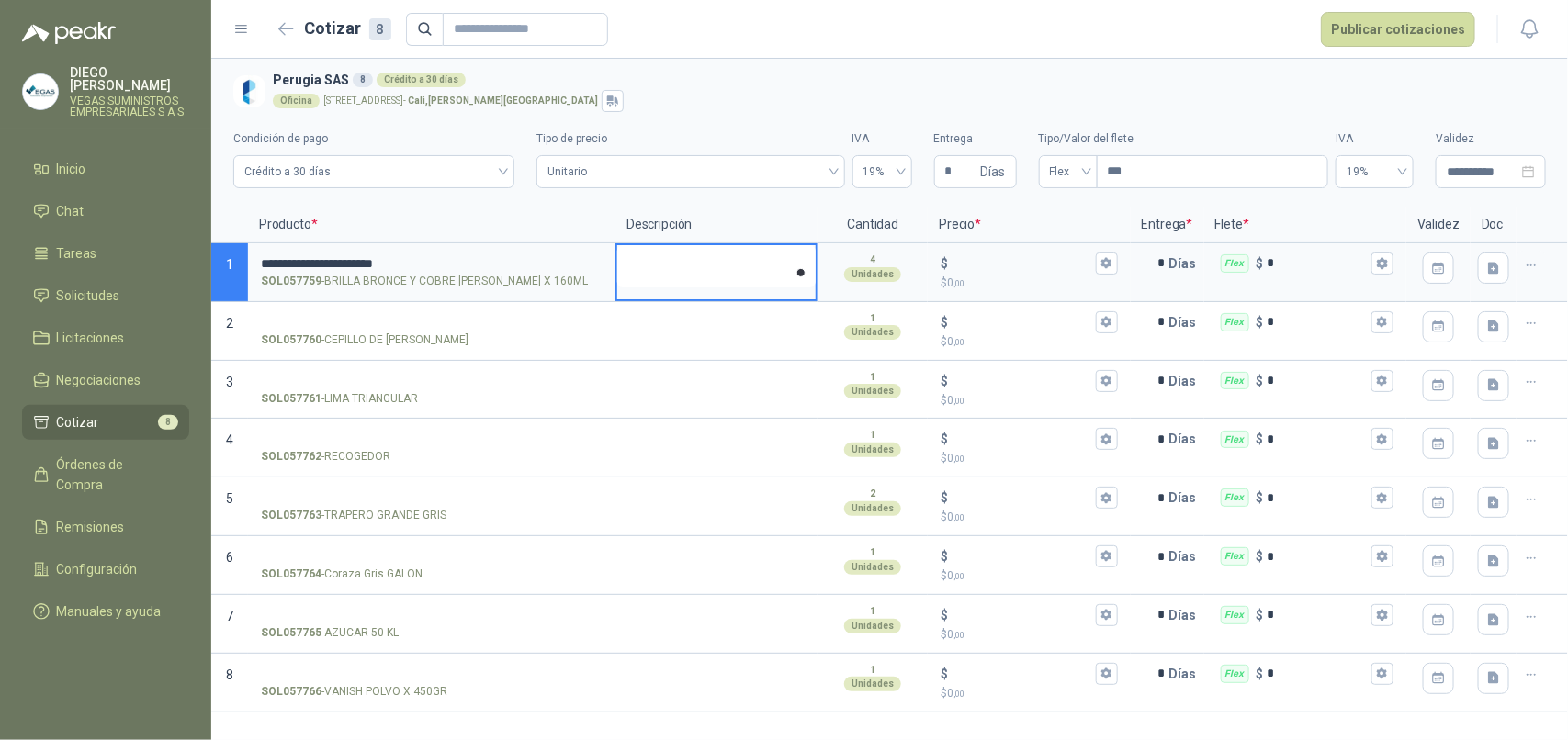
click at [728, 271] on textarea at bounding box center [716, 265] width 198 height 42
type textarea "*"
type textarea "**"
type textarea "***"
type textarea "*****"
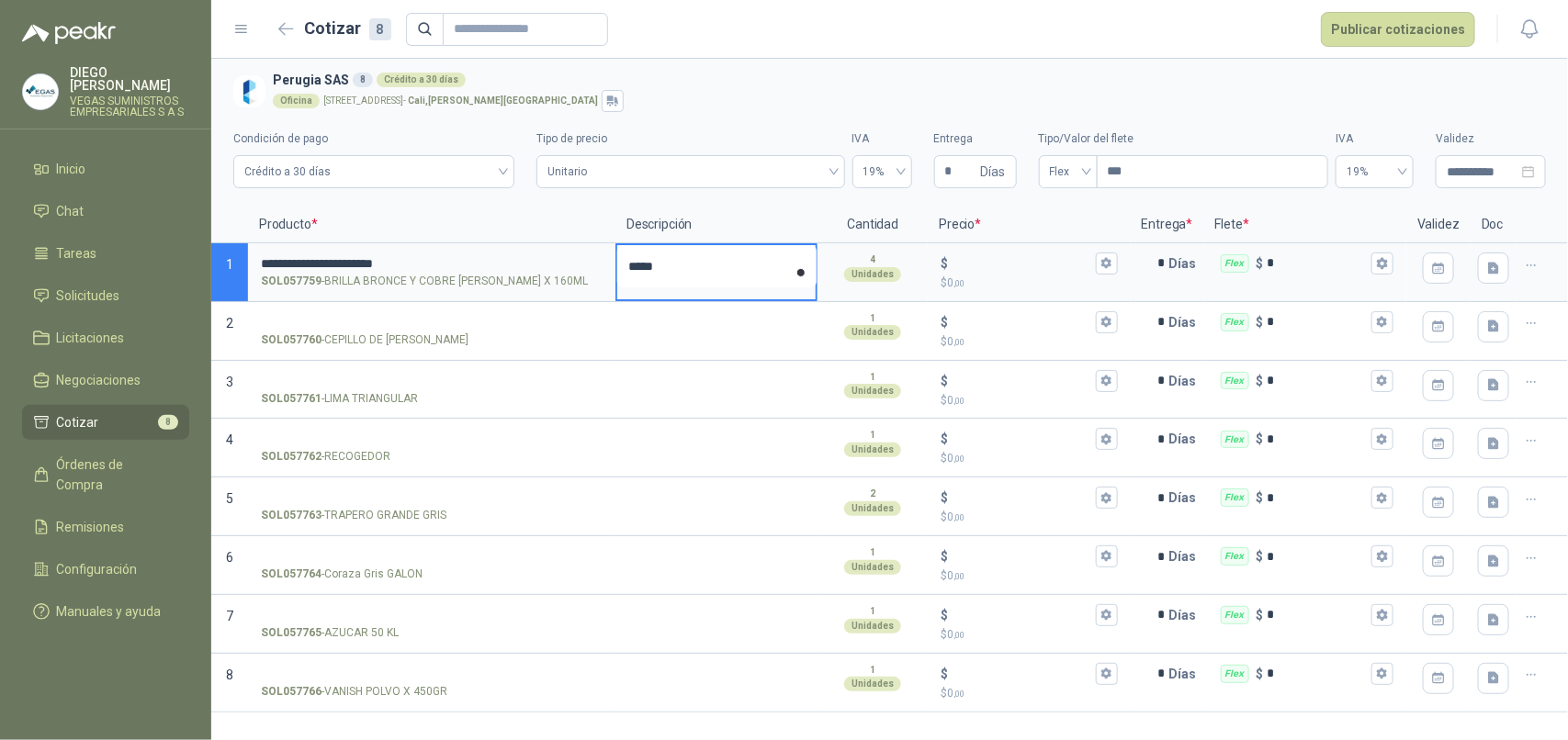
type textarea "*****"
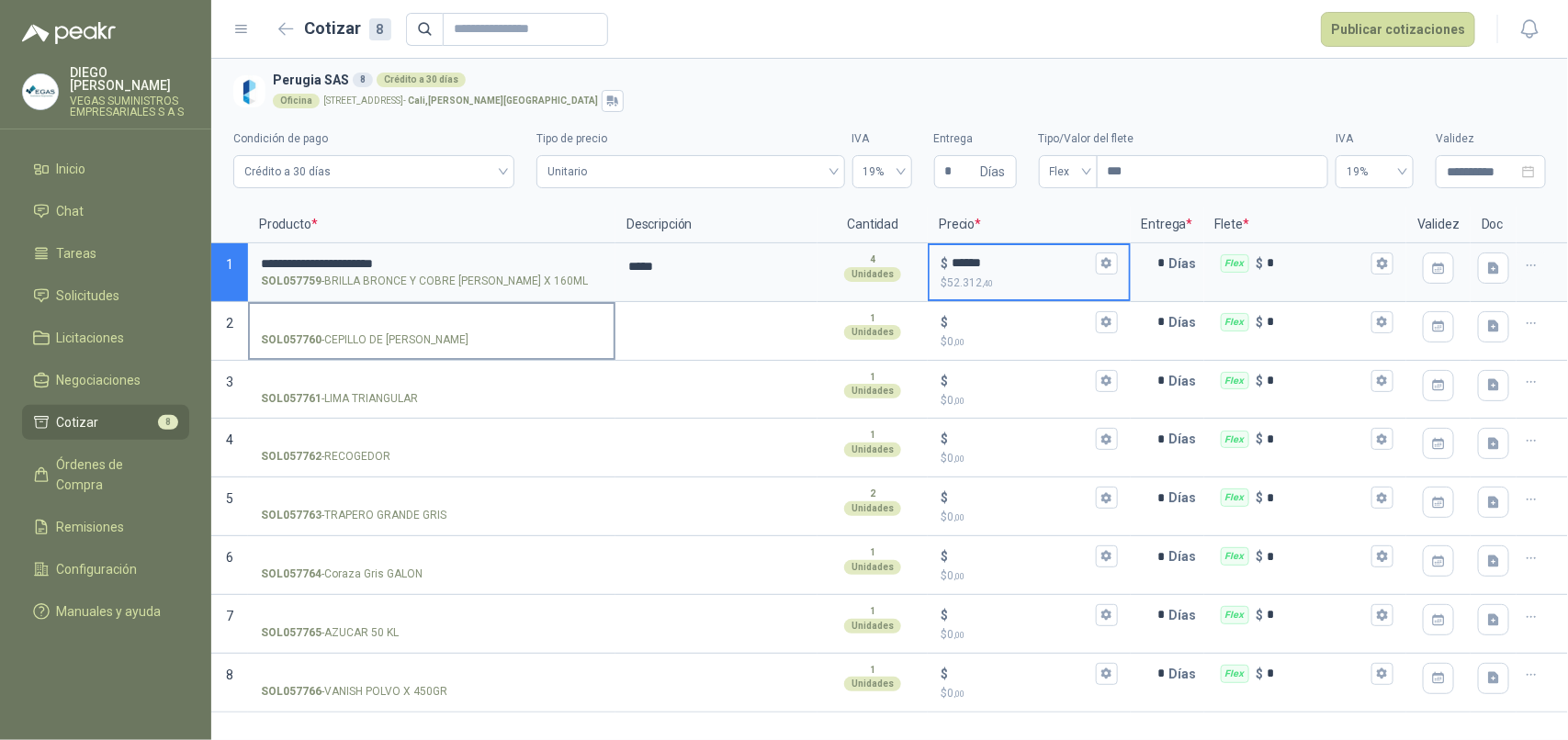
type input "******"
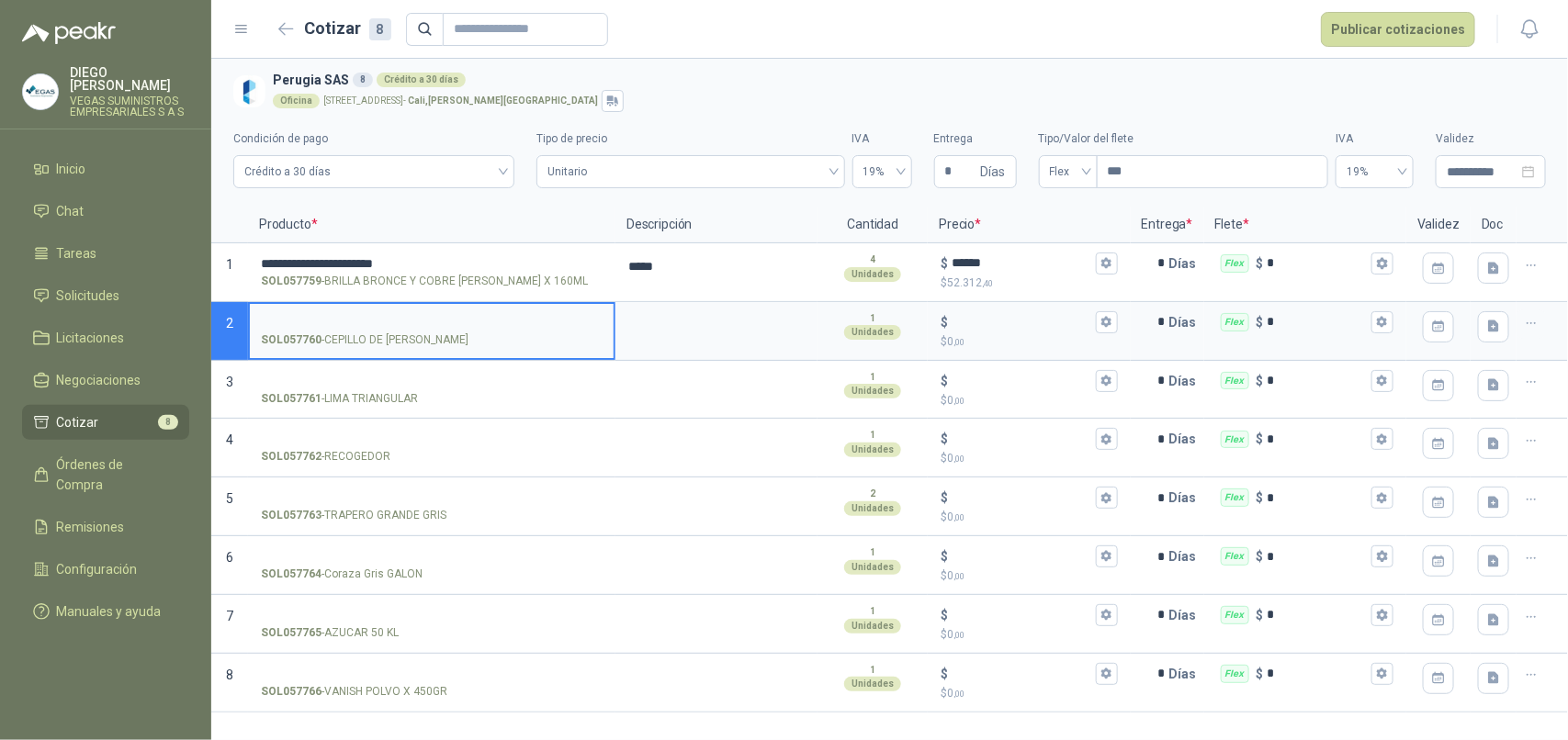
click at [399, 318] on input "SOL057760 - CEPILLO DE MANO DURO" at bounding box center [431, 322] width 342 height 14
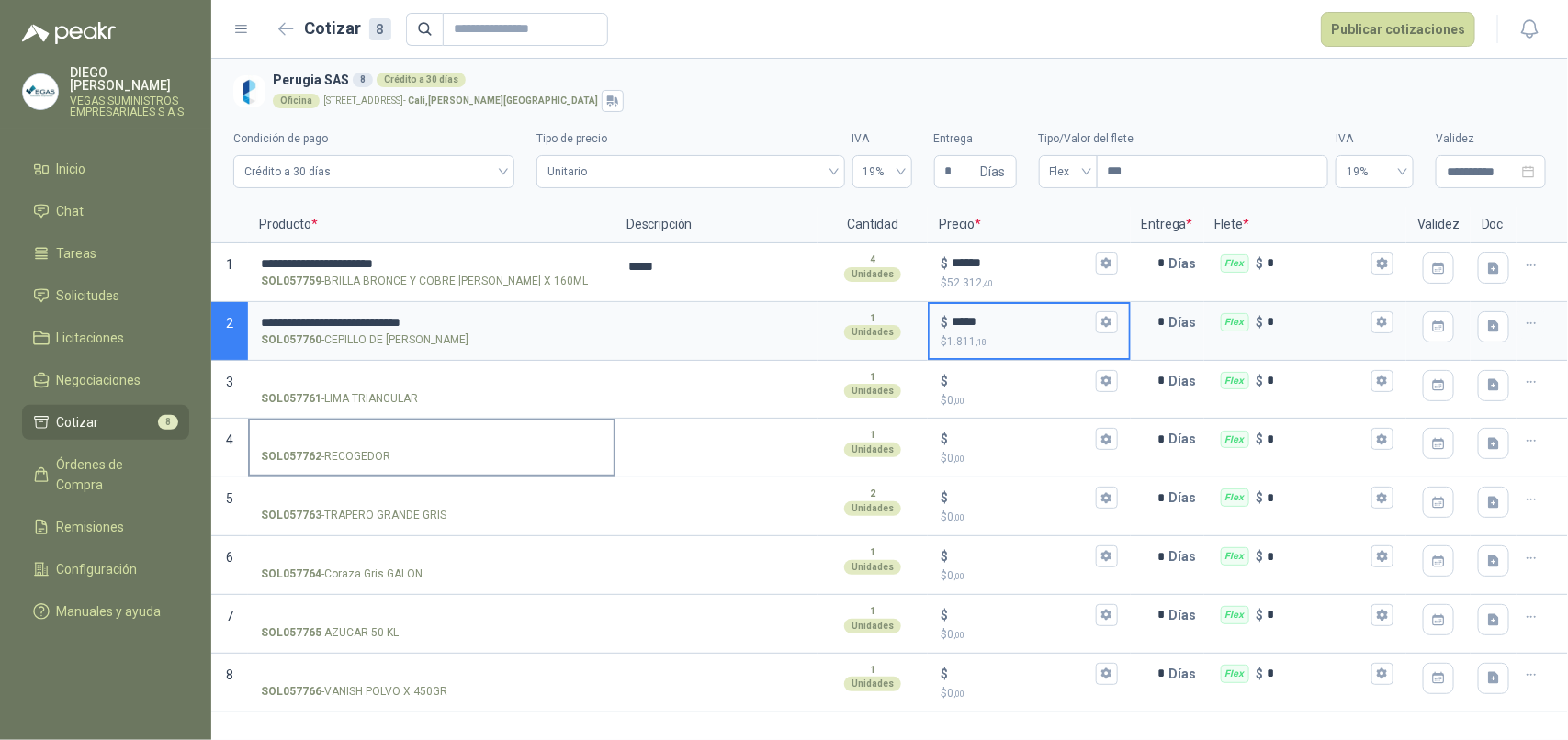
type input "*****"
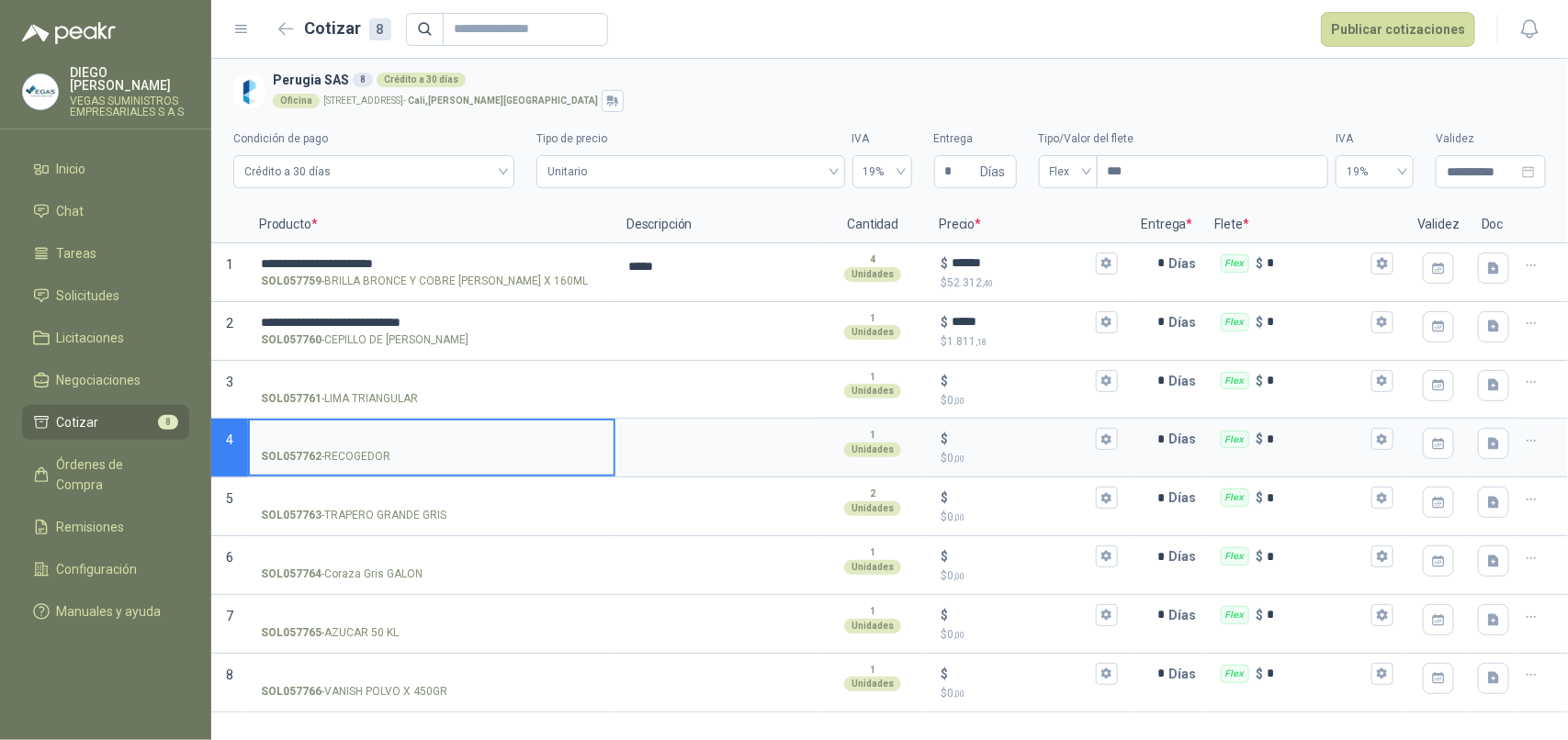
click at [358, 445] on input "SOL057762 - RECOGEDOR" at bounding box center [431, 439] width 342 height 14
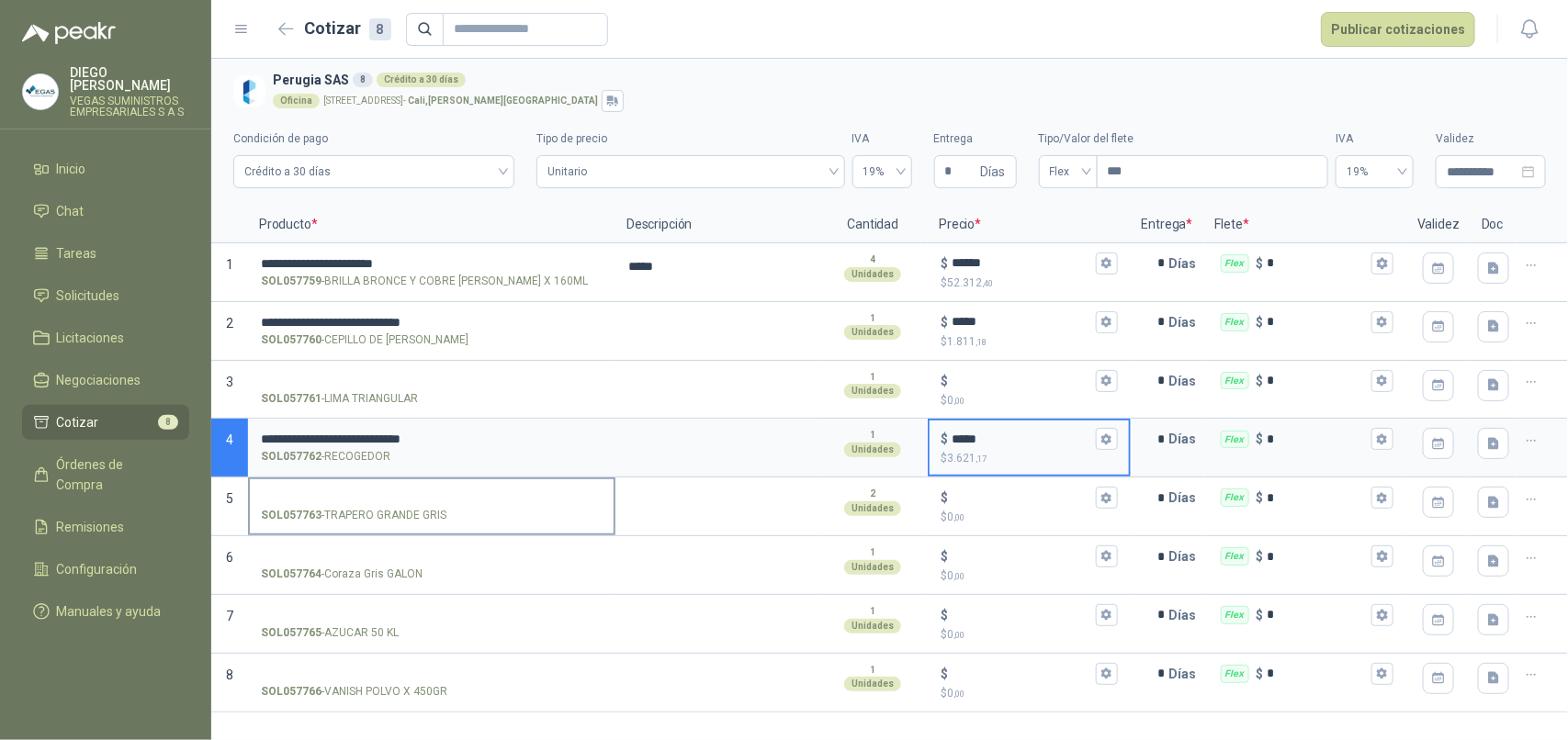
type input "*****"
click at [368, 510] on p "SOL057763 - [PERSON_NAME] GRANDE GRIS" at bounding box center [353, 516] width 185 height 18
click at [368, 505] on input "SOL057763 - [PERSON_NAME] GRANDE GRIS" at bounding box center [431, 498] width 342 height 14
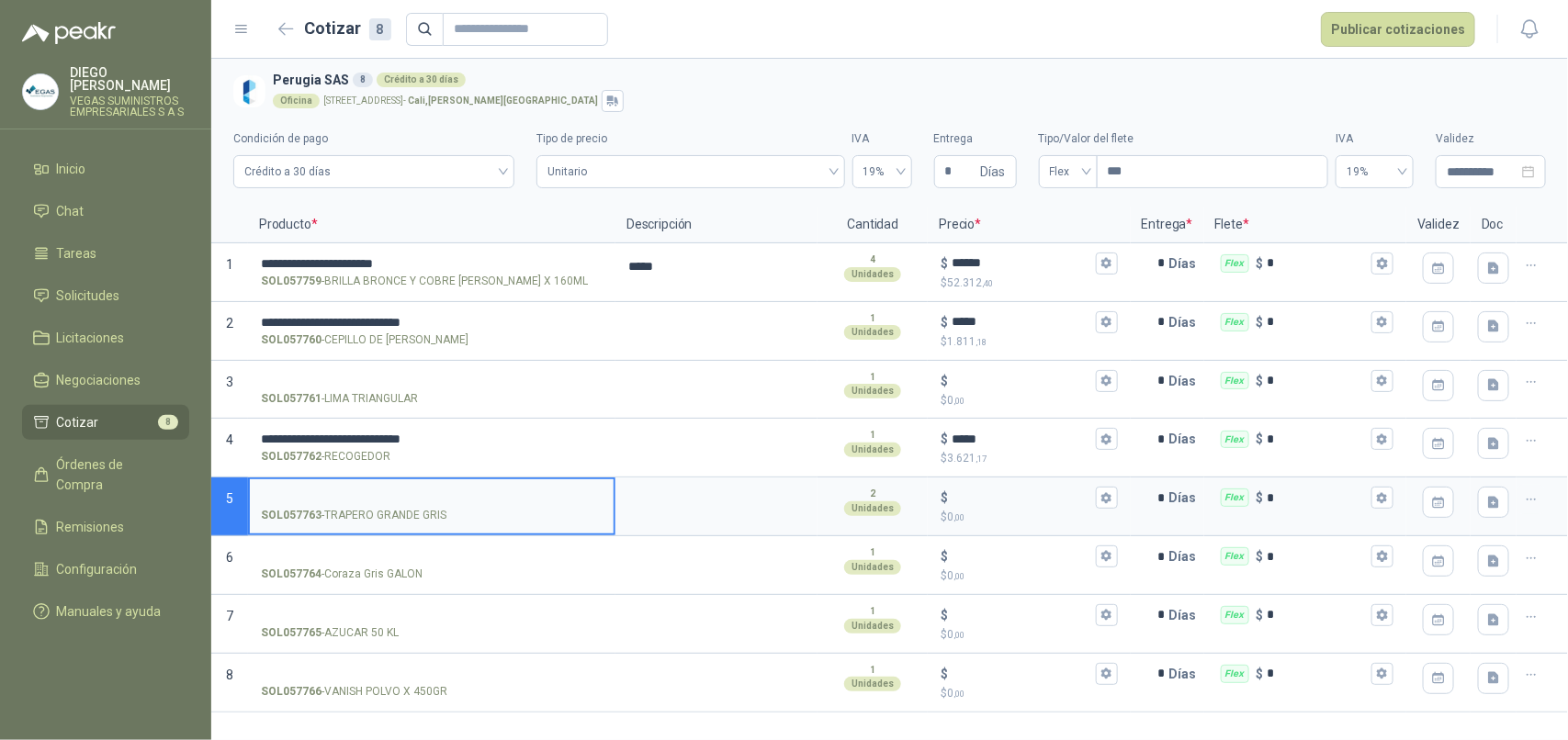
click at [368, 504] on input "SOL057763 - [PERSON_NAME] GRANDE GRIS" at bounding box center [431, 498] width 342 height 14
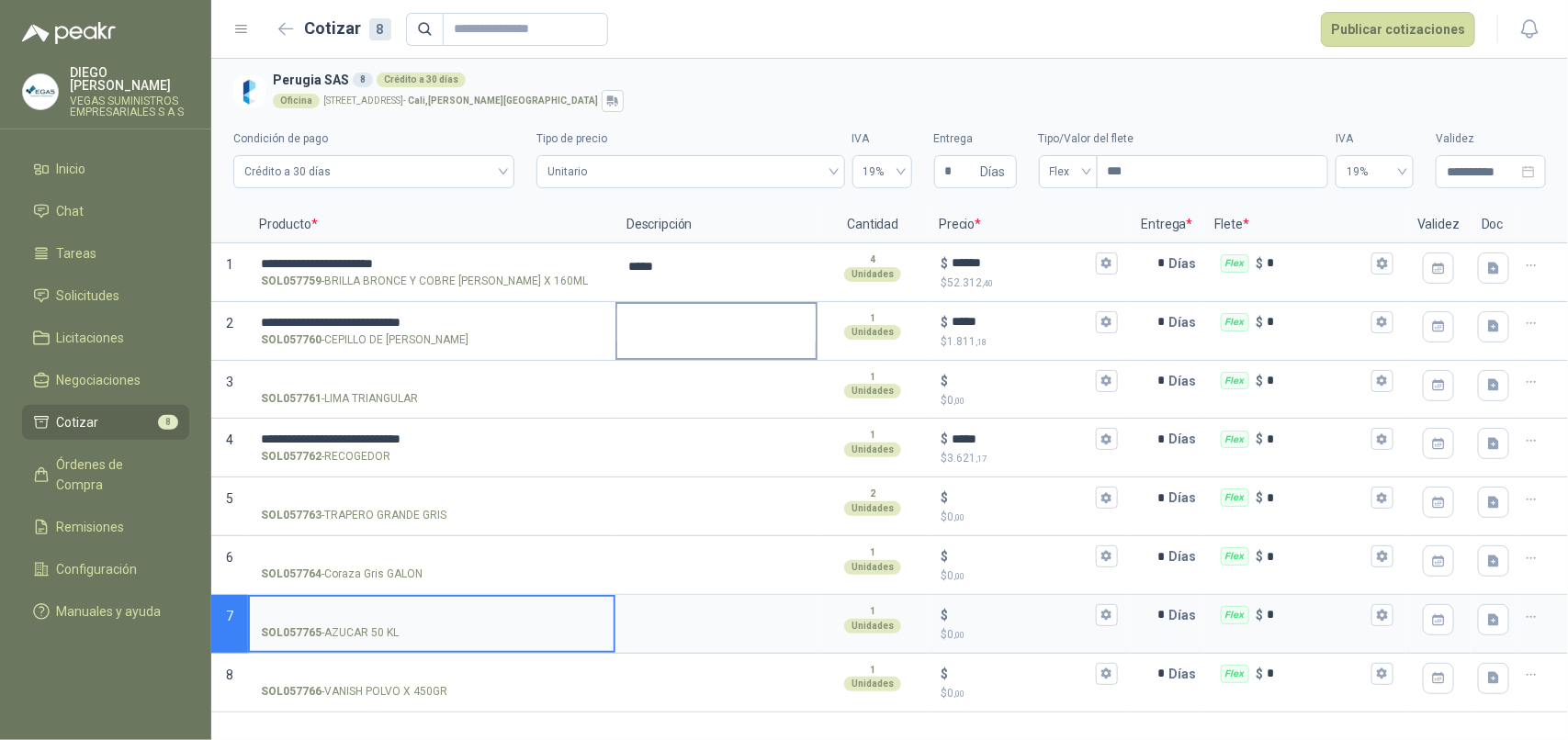
drag, startPoint x: 354, startPoint y: 621, endPoint x: 764, endPoint y: 329, distance: 503.4
click at [351, 621] on input "SOL057765 - AZUCAR 50 KL" at bounding box center [431, 615] width 342 height 14
